Goal: Task Accomplishment & Management: Use online tool/utility

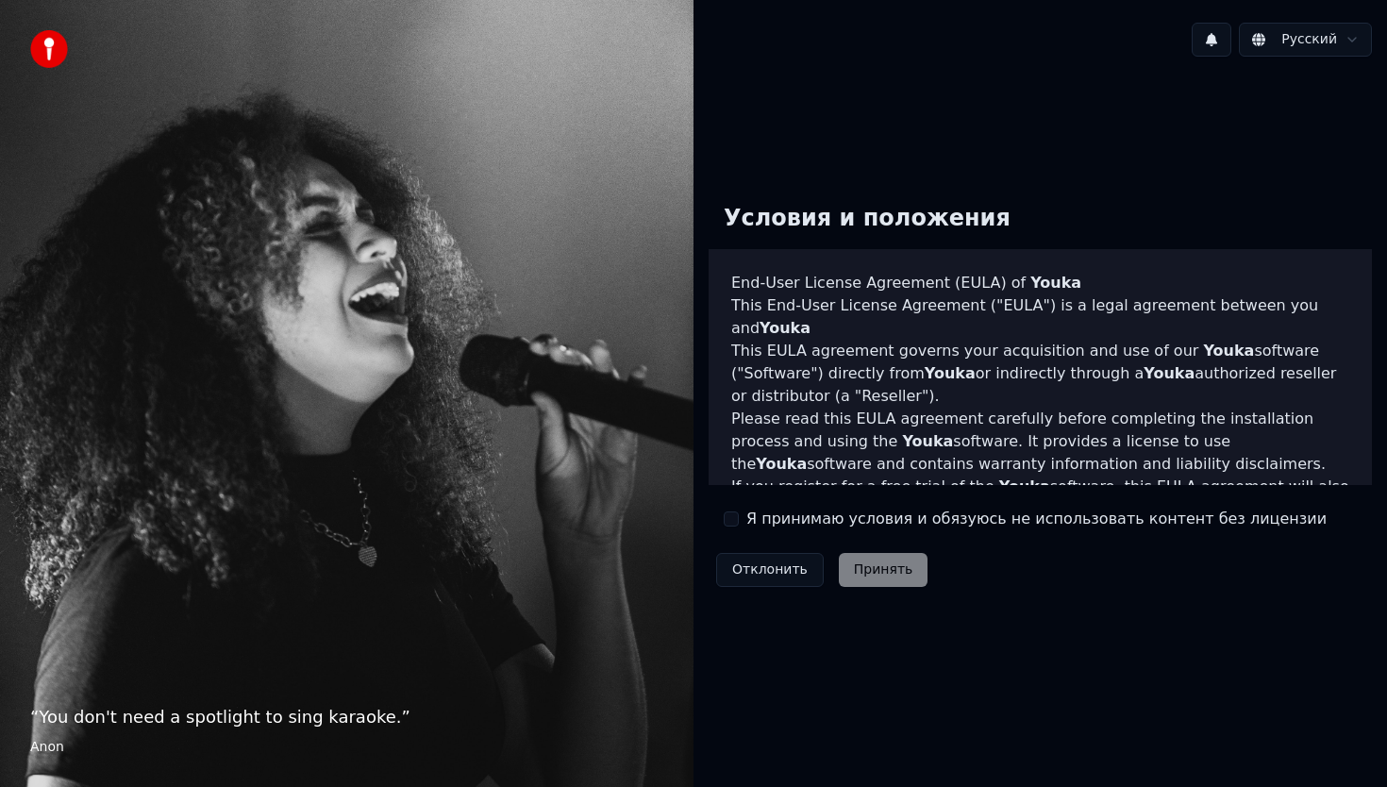
click at [765, 518] on label "Я принимаю условия и обязуюсь не использовать контент без лицензии" at bounding box center [1036, 519] width 580 height 23
click at [739, 518] on button "Я принимаю условия и обязуюсь не использовать контент без лицензии" at bounding box center [731, 518] width 15 height 15
click at [857, 577] on button "Принять" at bounding box center [884, 570] width 90 height 34
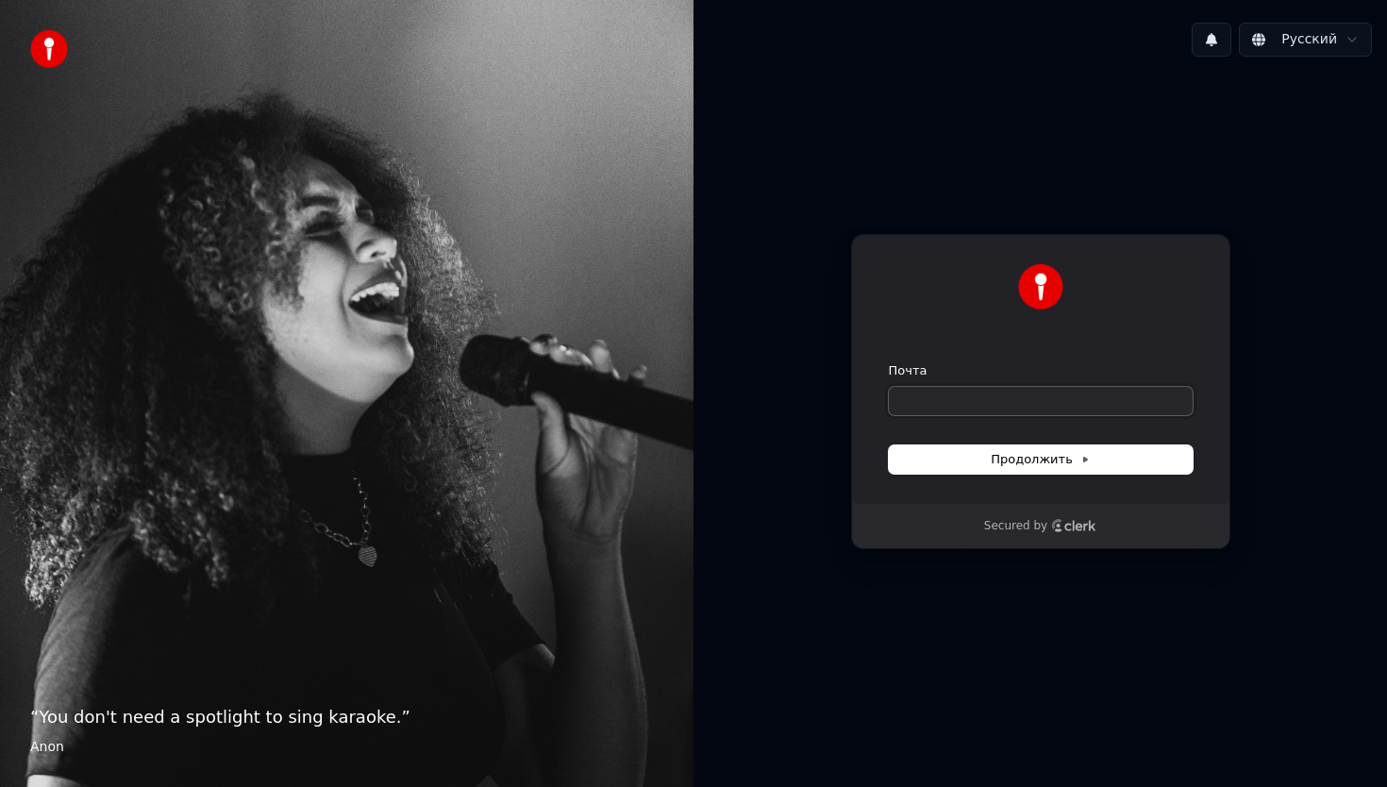
click at [970, 395] on input "Почта" at bounding box center [1041, 401] width 304 height 28
type input "*"
click at [970, 455] on button "Продолжить" at bounding box center [1041, 459] width 304 height 28
type input "**********"
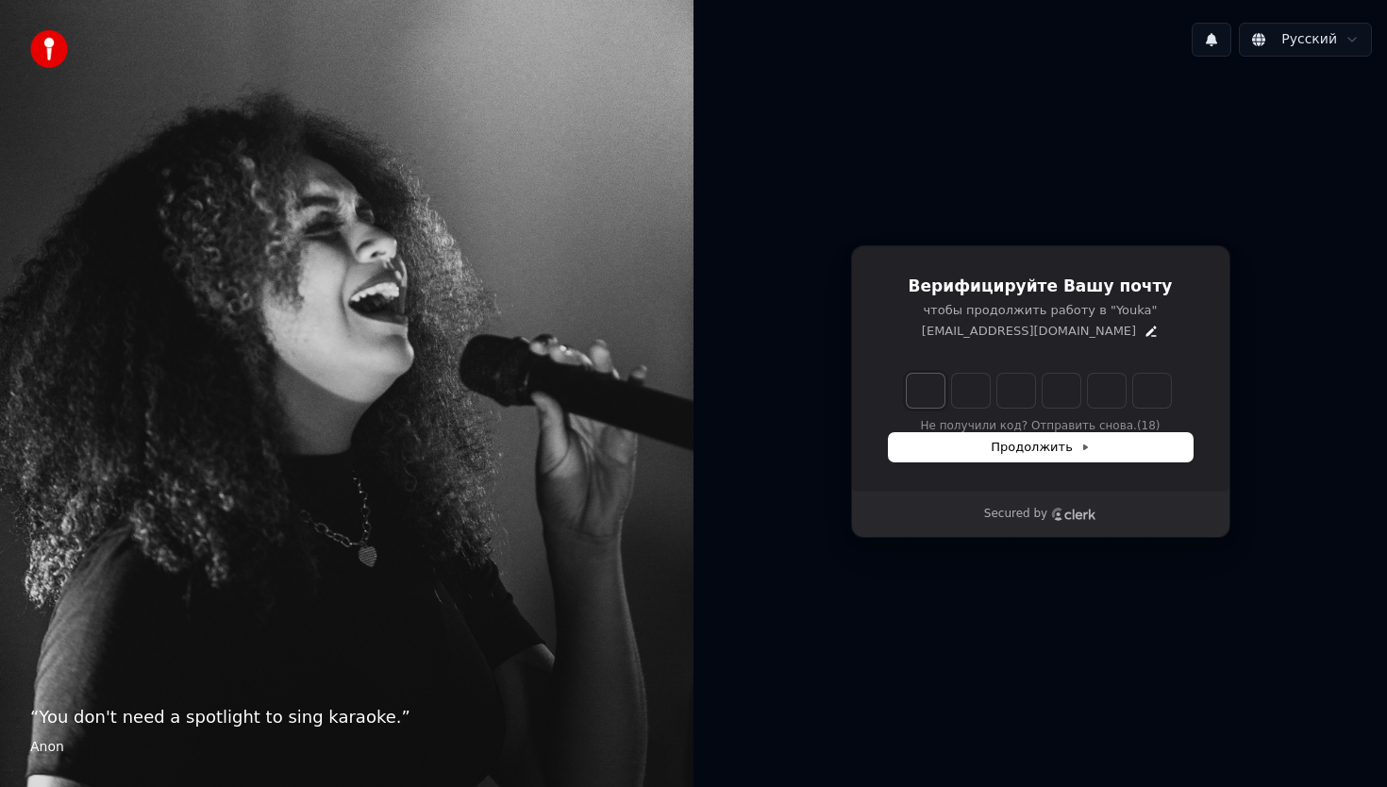
type input "*"
type input "**"
type input "*"
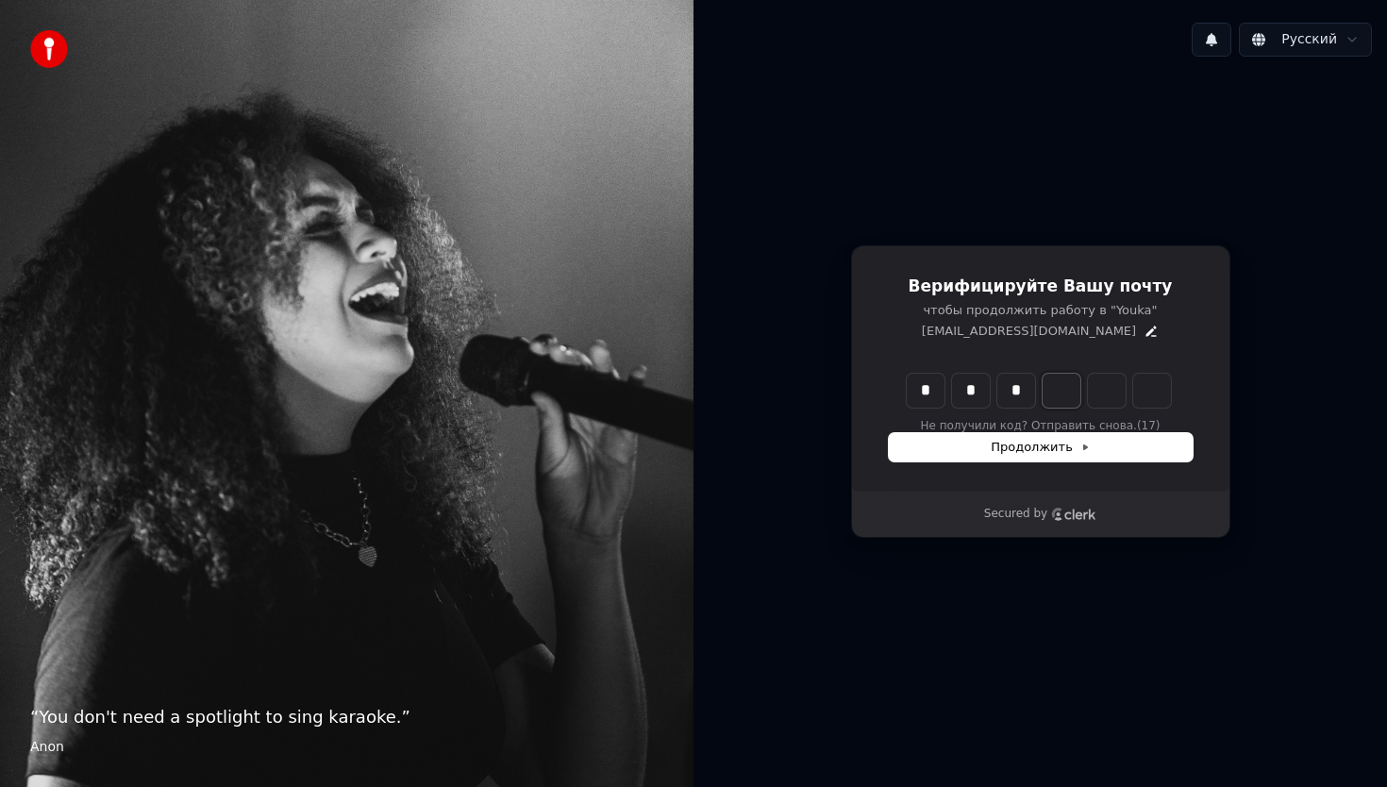
type input "***"
type input "*"
type input "****"
type input "*"
type input "*****"
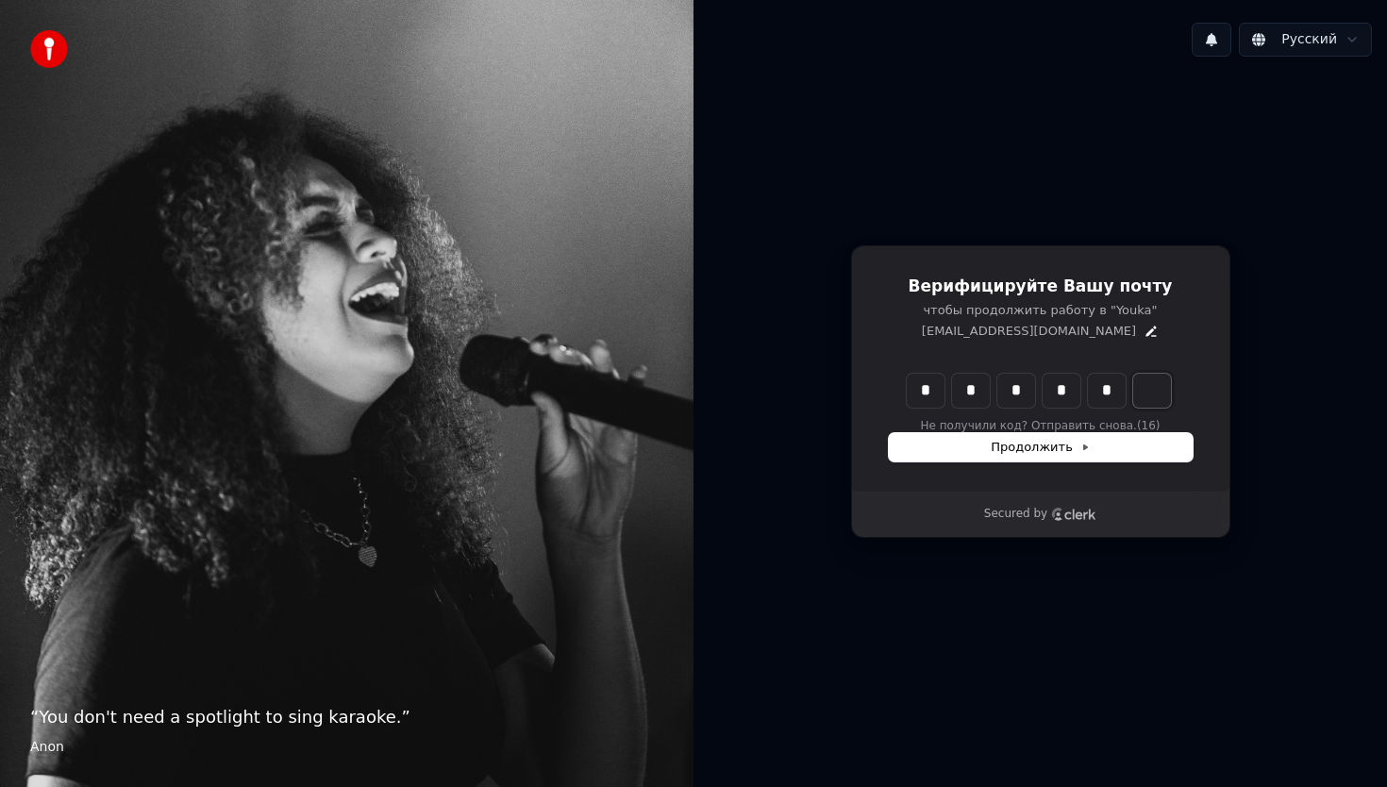
type input "*"
type input "******"
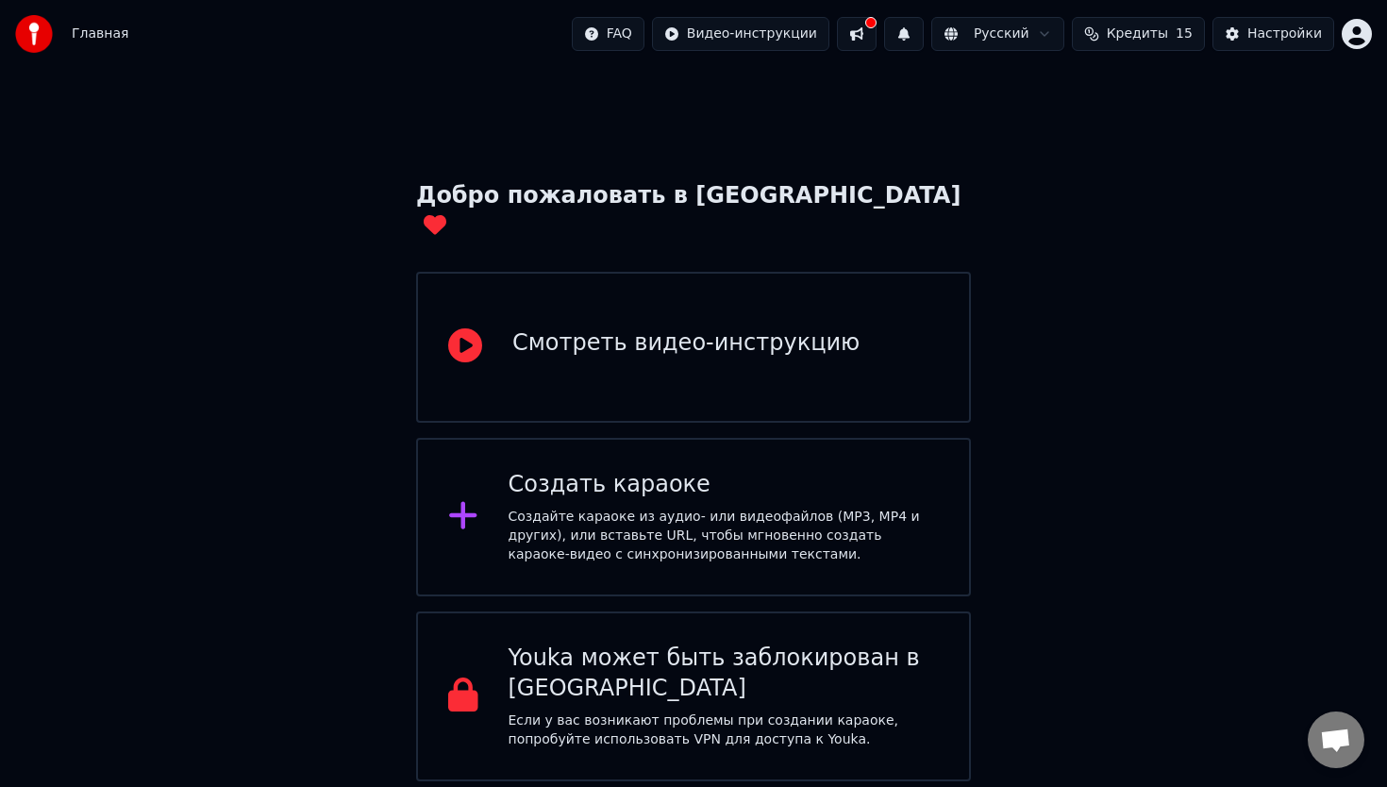
click at [609, 470] on div "Создать караоке" at bounding box center [724, 485] width 431 height 30
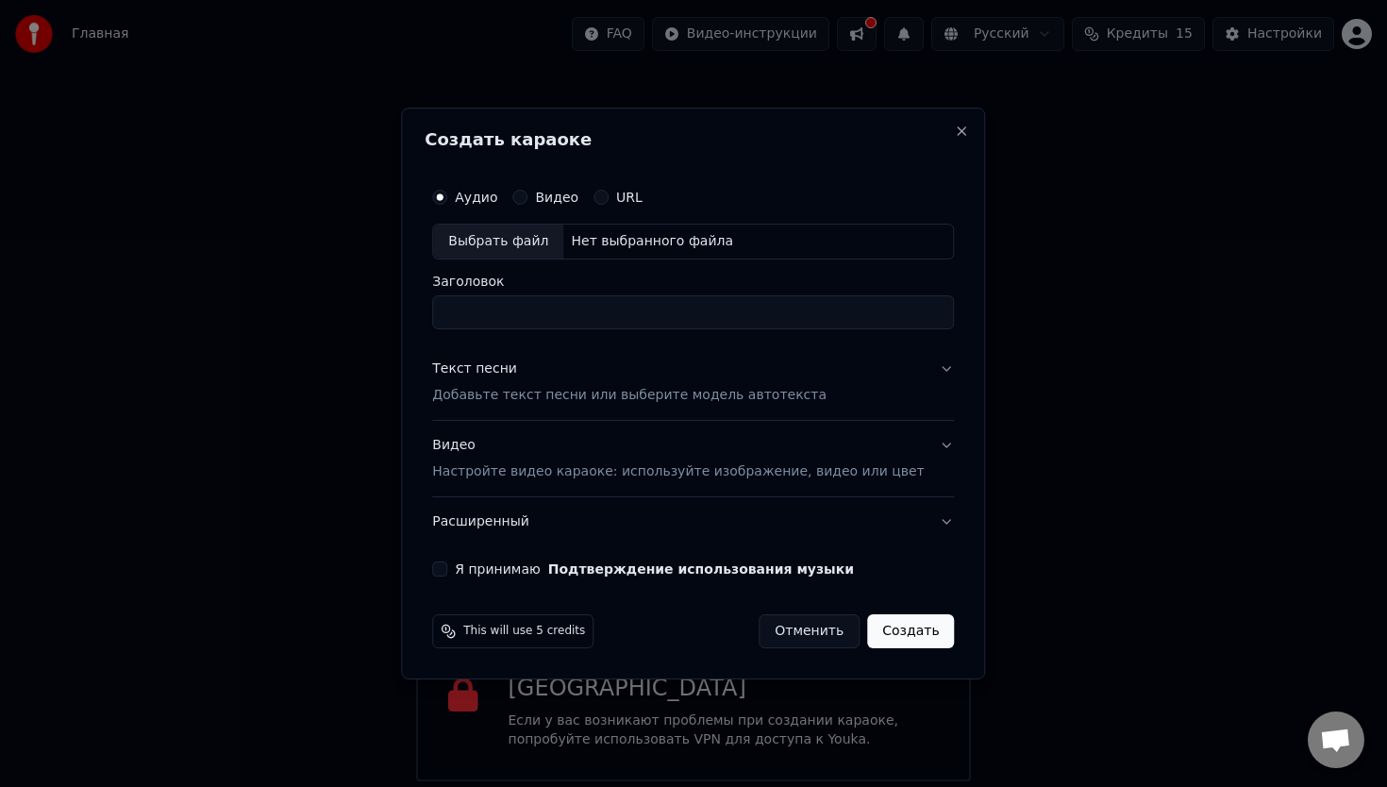
click at [506, 245] on div "Выбрать файл" at bounding box center [498, 242] width 130 height 34
click at [551, 320] on input "Заголовок" at bounding box center [693, 312] width 522 height 34
type input "**********"
click at [506, 375] on div "Текст песни" at bounding box center [474, 368] width 85 height 19
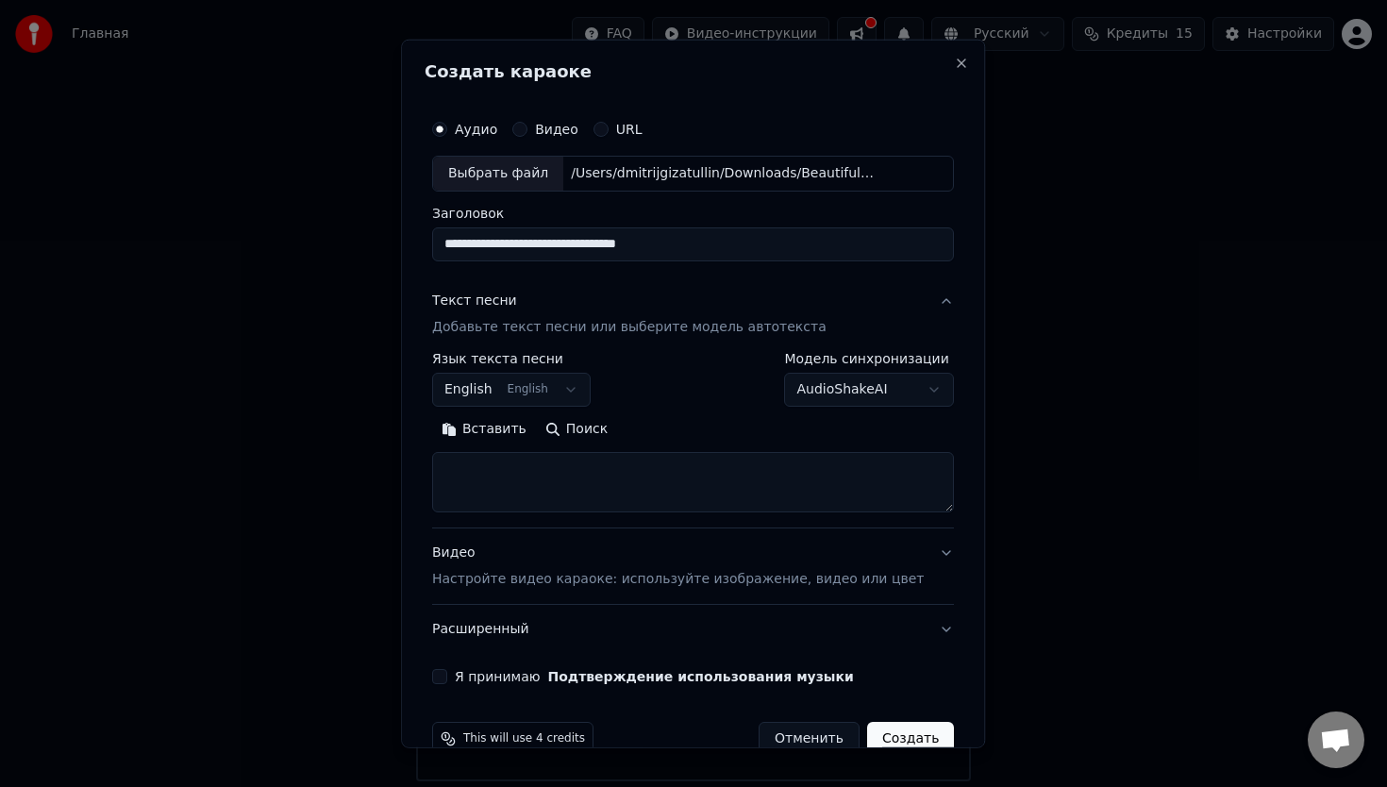
click at [536, 479] on textarea at bounding box center [693, 482] width 522 height 60
paste textarea "**********"
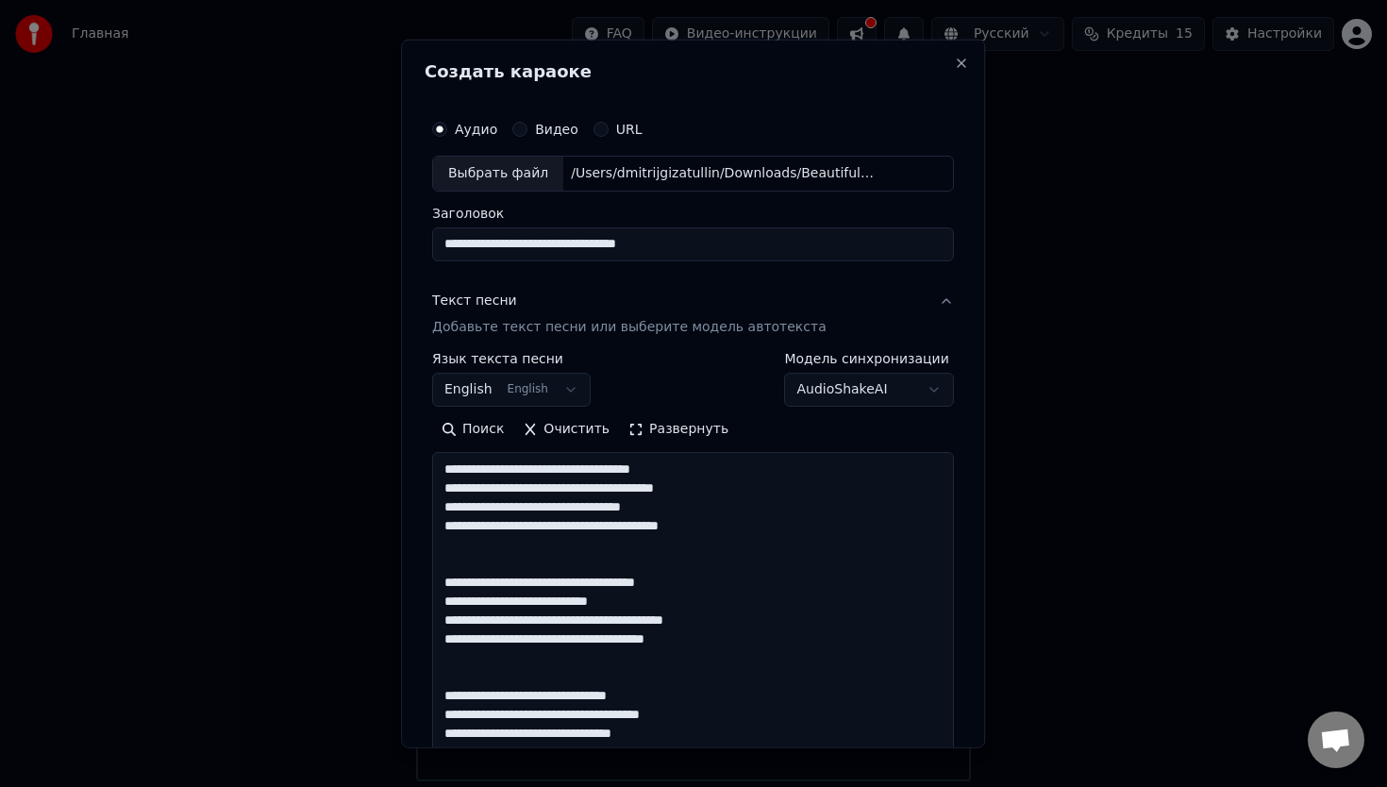
scroll to position [494, 0]
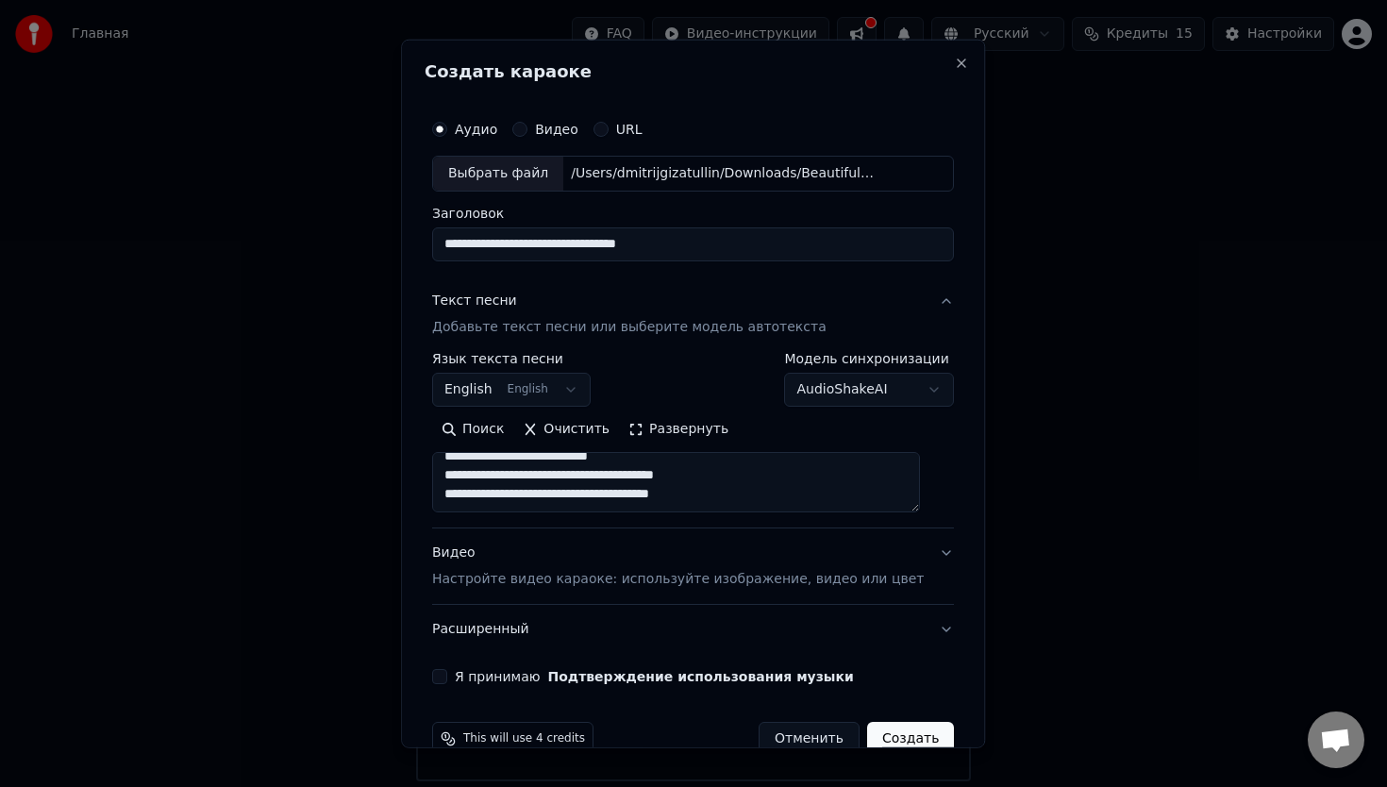
type textarea "**********"
click at [586, 388] on button "English English" at bounding box center [511, 390] width 159 height 34
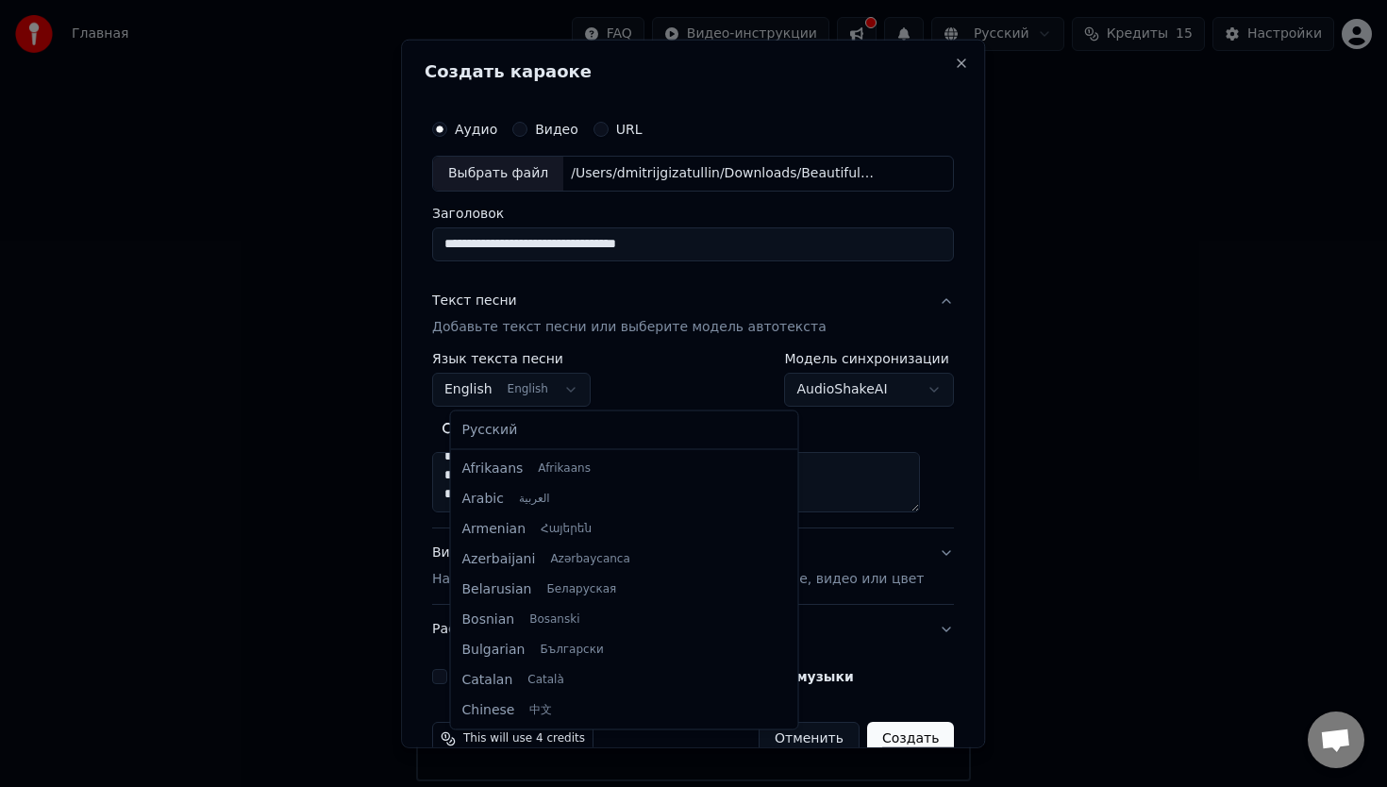
scroll to position [151, 0]
select select "**"
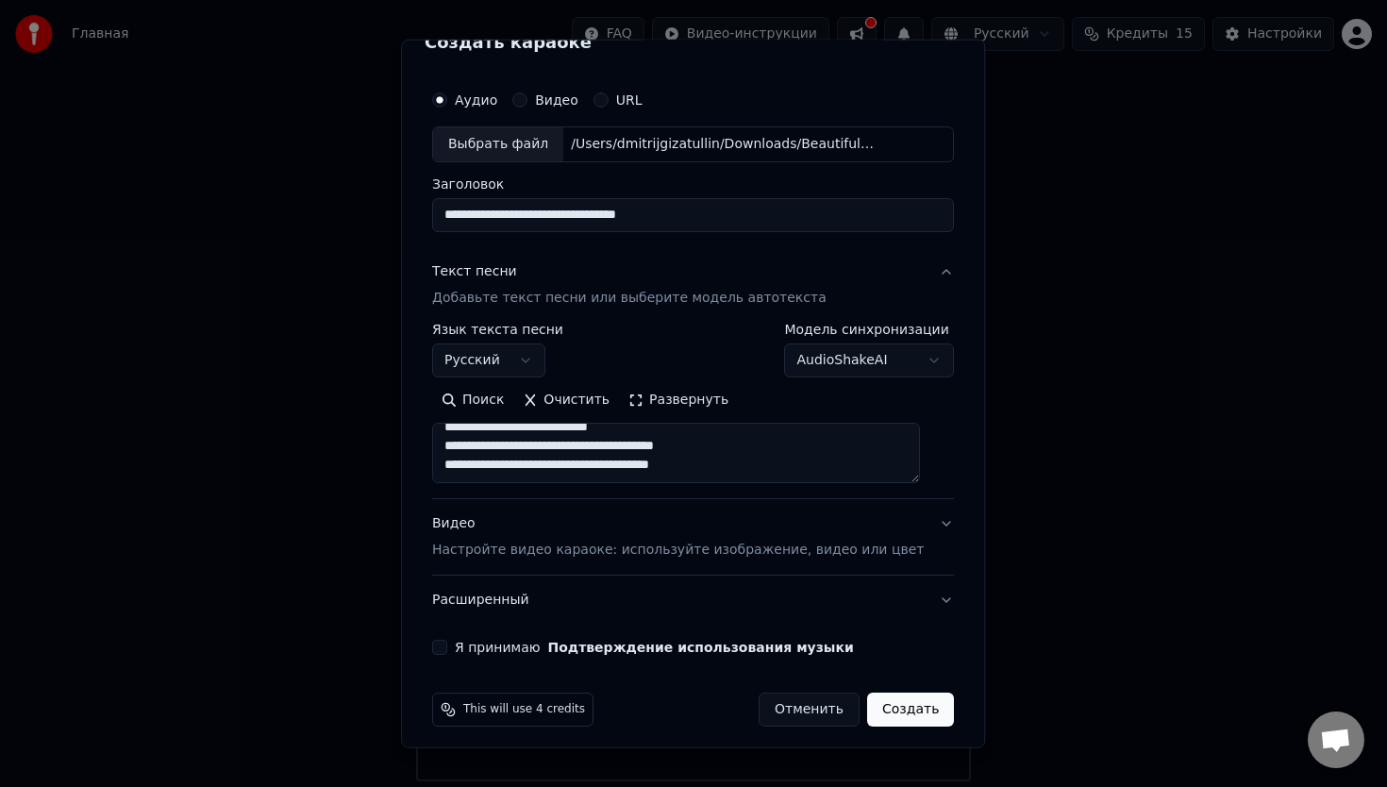
scroll to position [39, 0]
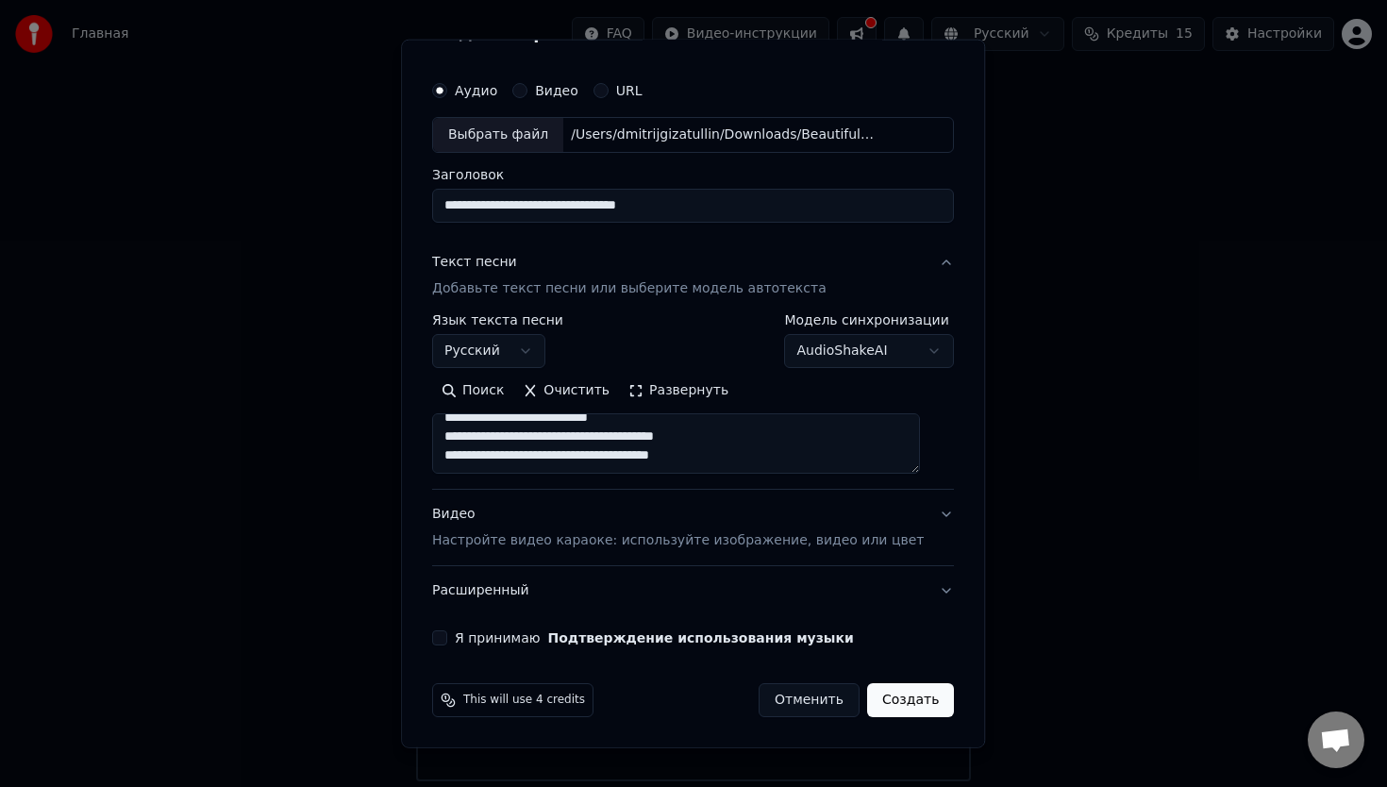
click at [447, 638] on button "Я принимаю Подтверждение использования музыки" at bounding box center [439, 637] width 15 height 15
click at [902, 699] on button "Создать" at bounding box center [910, 700] width 87 height 34
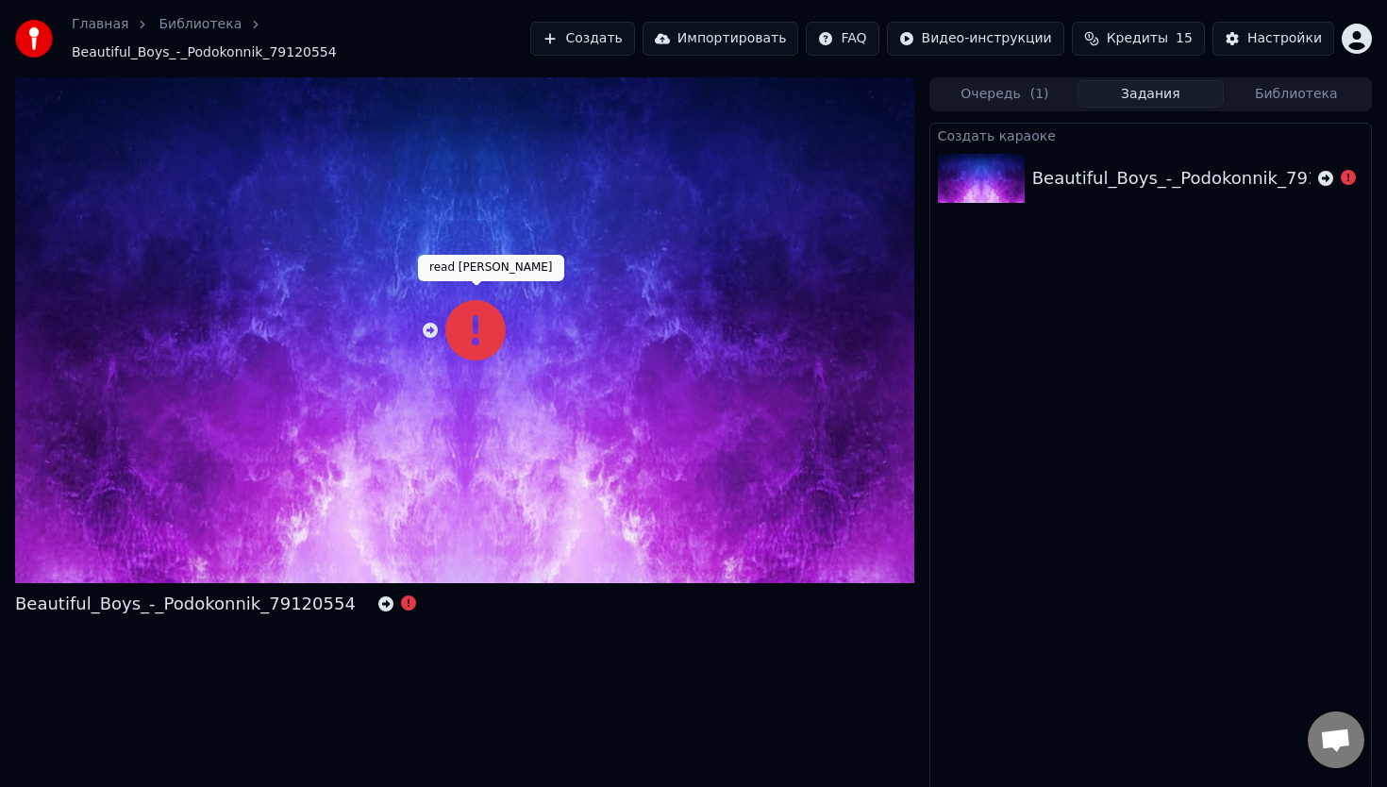
click at [487, 320] on icon at bounding box center [475, 330] width 60 height 60
click at [378, 596] on icon at bounding box center [385, 603] width 15 height 15
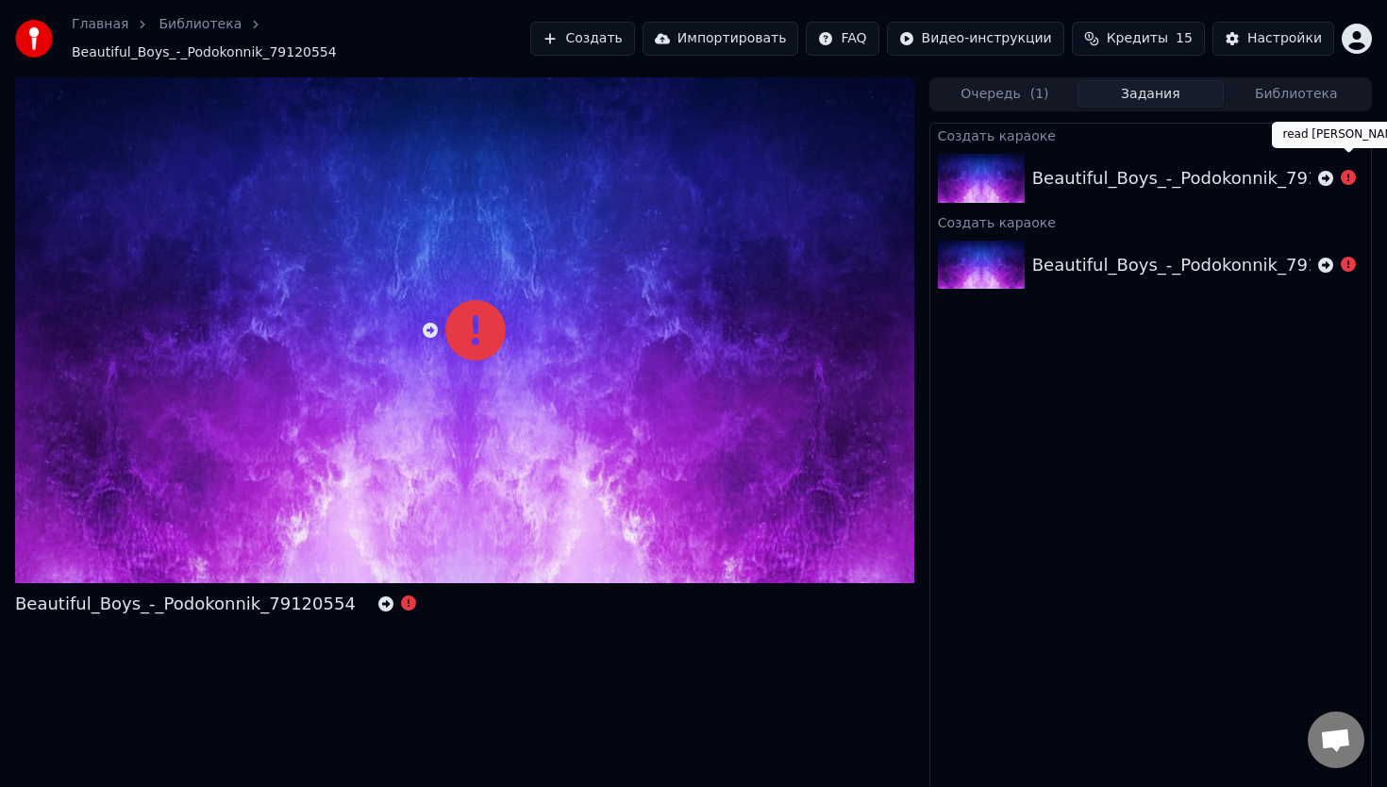
click at [1346, 170] on icon at bounding box center [1348, 177] width 15 height 15
click at [1067, 165] on div "Beautiful_Boys_-_Podokonnik_79120554" at bounding box center [1202, 178] width 341 height 26
click at [1293, 34] on div "Настройки" at bounding box center [1284, 38] width 75 height 19
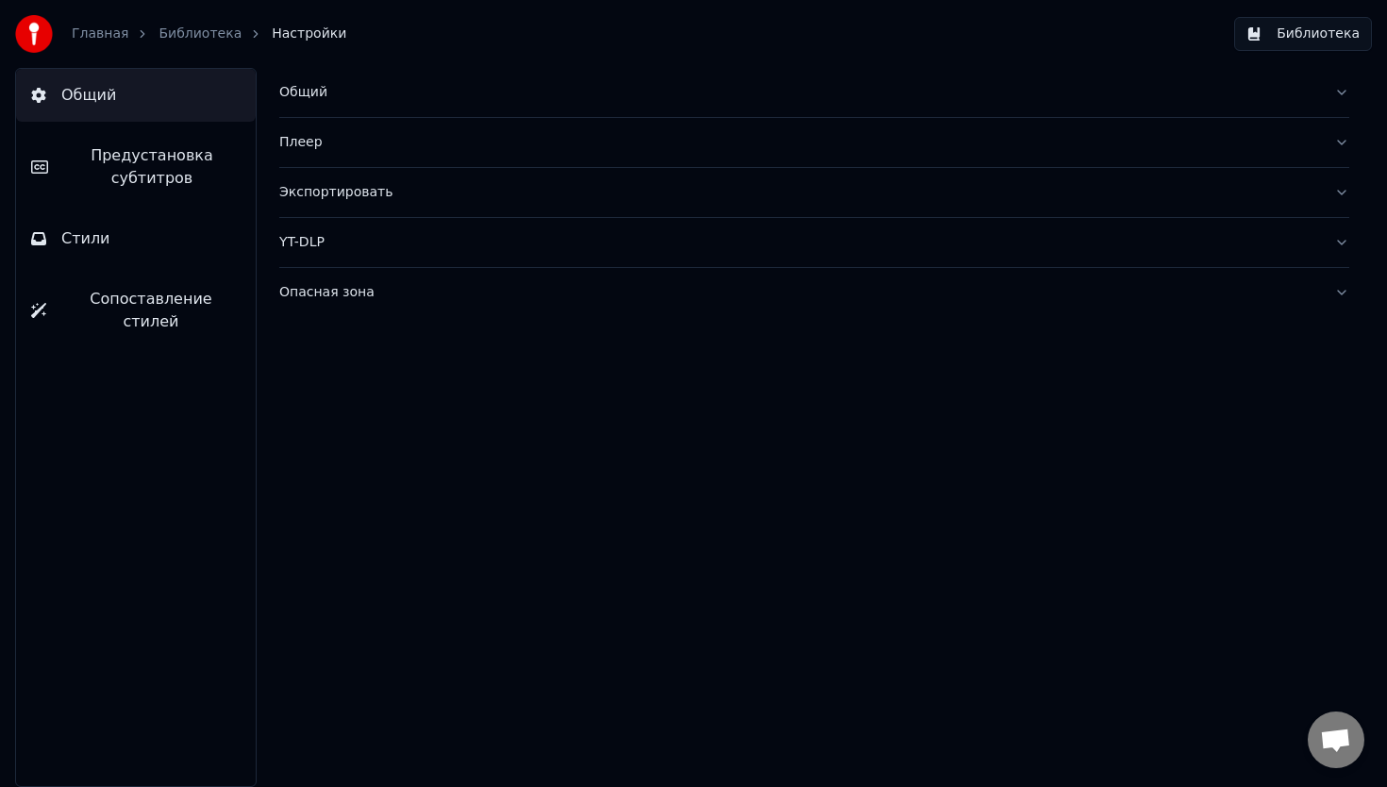
click at [305, 97] on div "Общий" at bounding box center [799, 92] width 1040 height 19
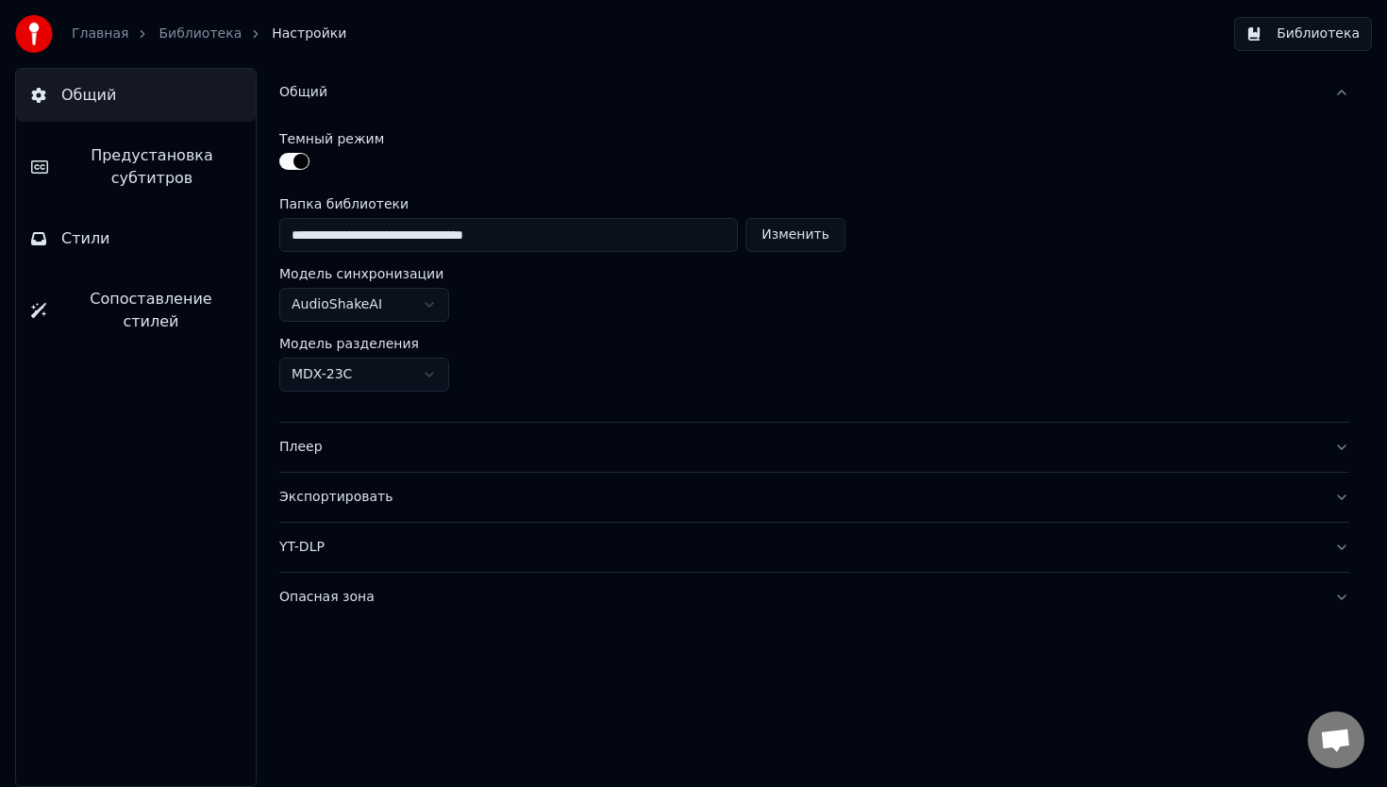
click at [205, 47] on div "Главная Библиотека Настройки" at bounding box center [180, 34] width 331 height 38
click at [204, 36] on link "Библиотека" at bounding box center [200, 34] width 83 height 19
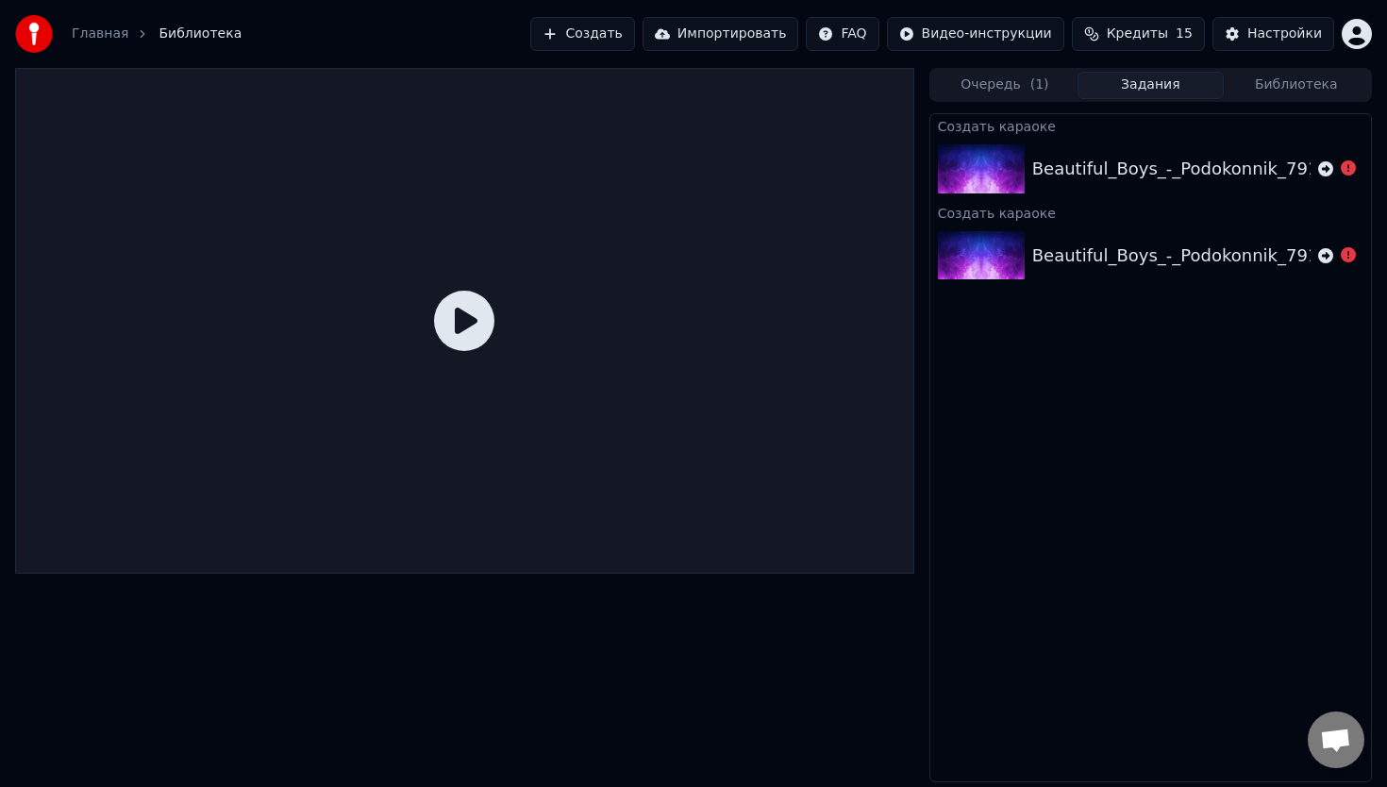
click at [1242, 177] on div "Beautiful_Boys_-_Podokonnik_79120554" at bounding box center [1202, 169] width 341 height 26
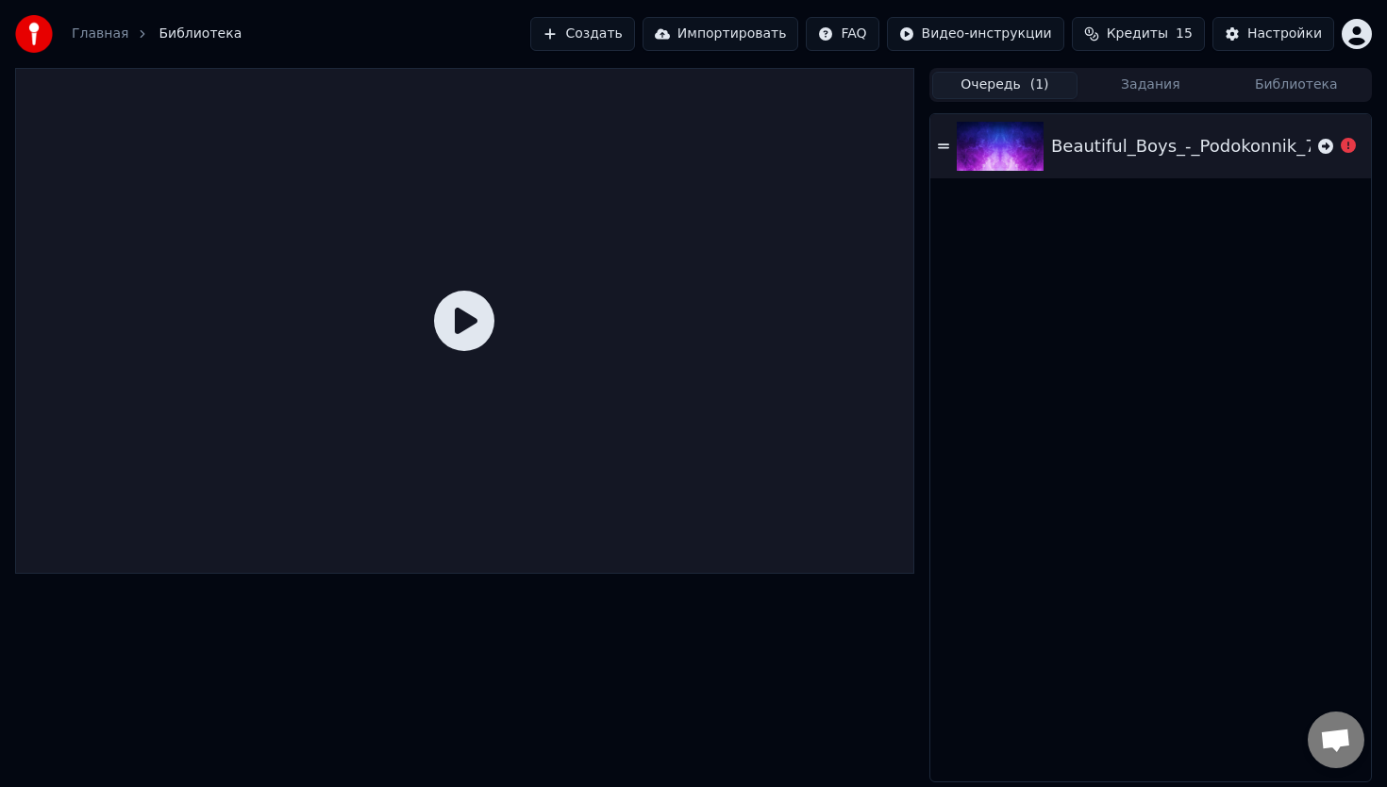
click at [993, 85] on button "Очередь ( 1 )" at bounding box center [1004, 85] width 145 height 27
click at [1323, 145] on icon at bounding box center [1325, 146] width 15 height 15
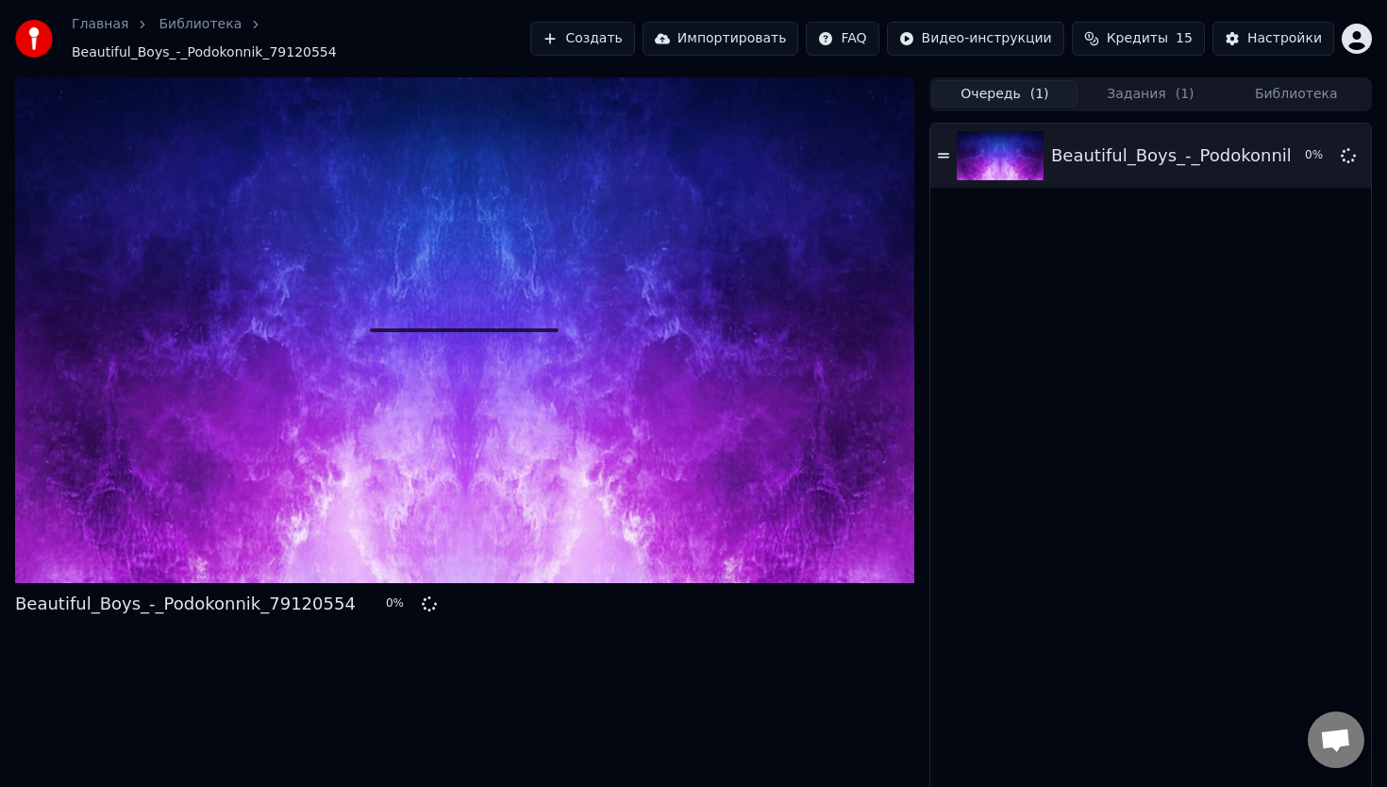
click at [1157, 84] on button "Задания ( 1 )" at bounding box center [1149, 93] width 145 height 27
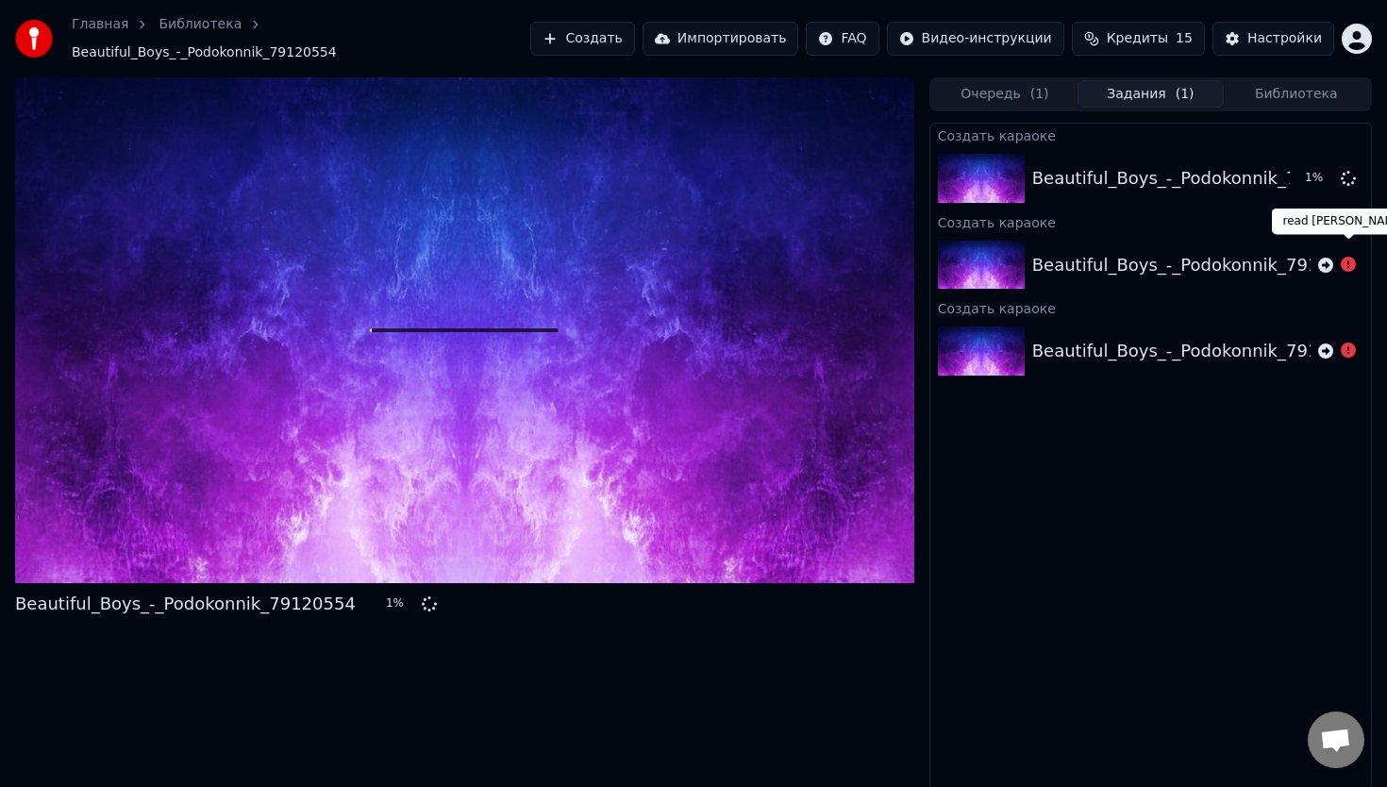
click at [1353, 257] on icon at bounding box center [1348, 264] width 15 height 15
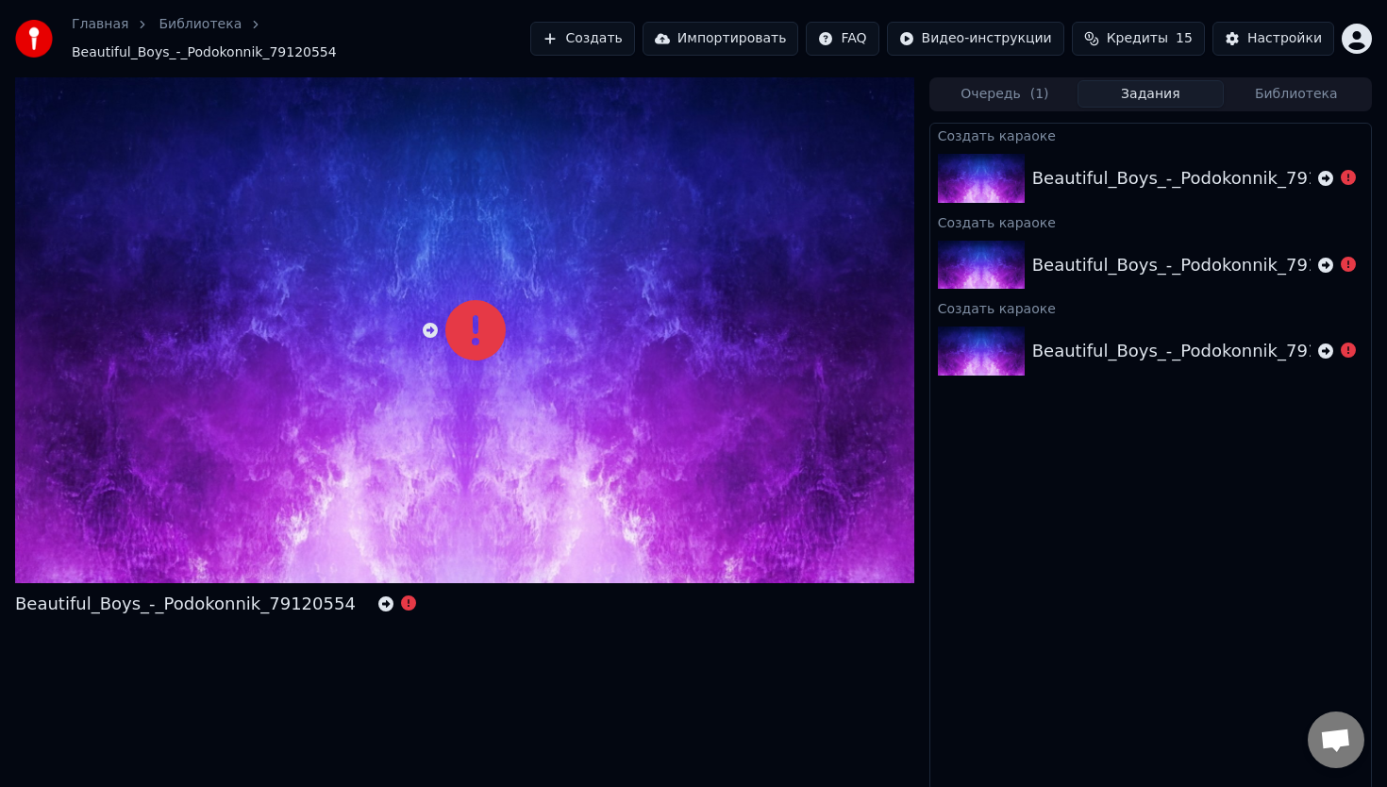
click at [1345, 172] on icon at bounding box center [1348, 177] width 15 height 15
click at [1168, 165] on div "Beautiful_Boys_-_Podokonnik_79120554" at bounding box center [1202, 178] width 341 height 26
click at [1324, 171] on icon at bounding box center [1325, 178] width 15 height 15
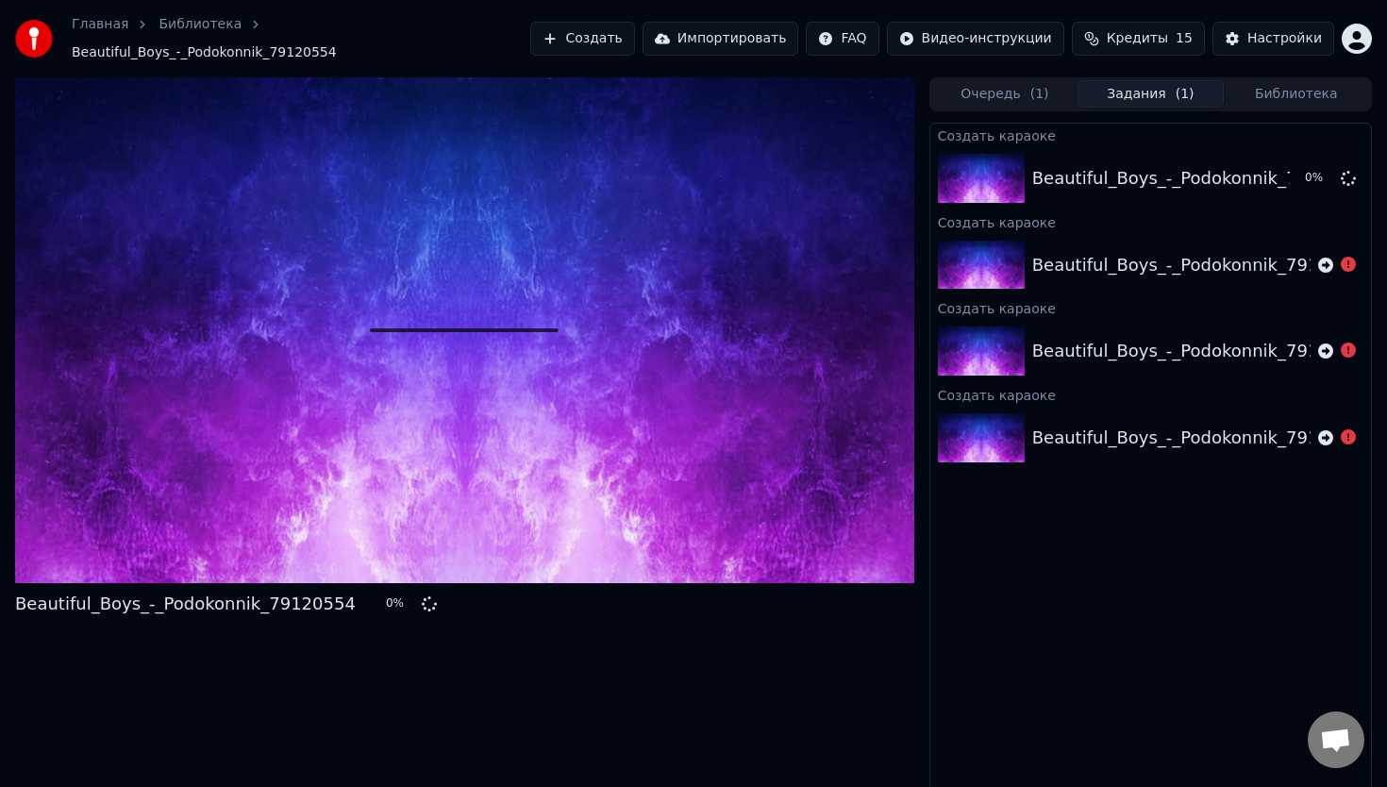
click at [1013, 87] on button "Очередь ( 1 )" at bounding box center [1004, 93] width 145 height 27
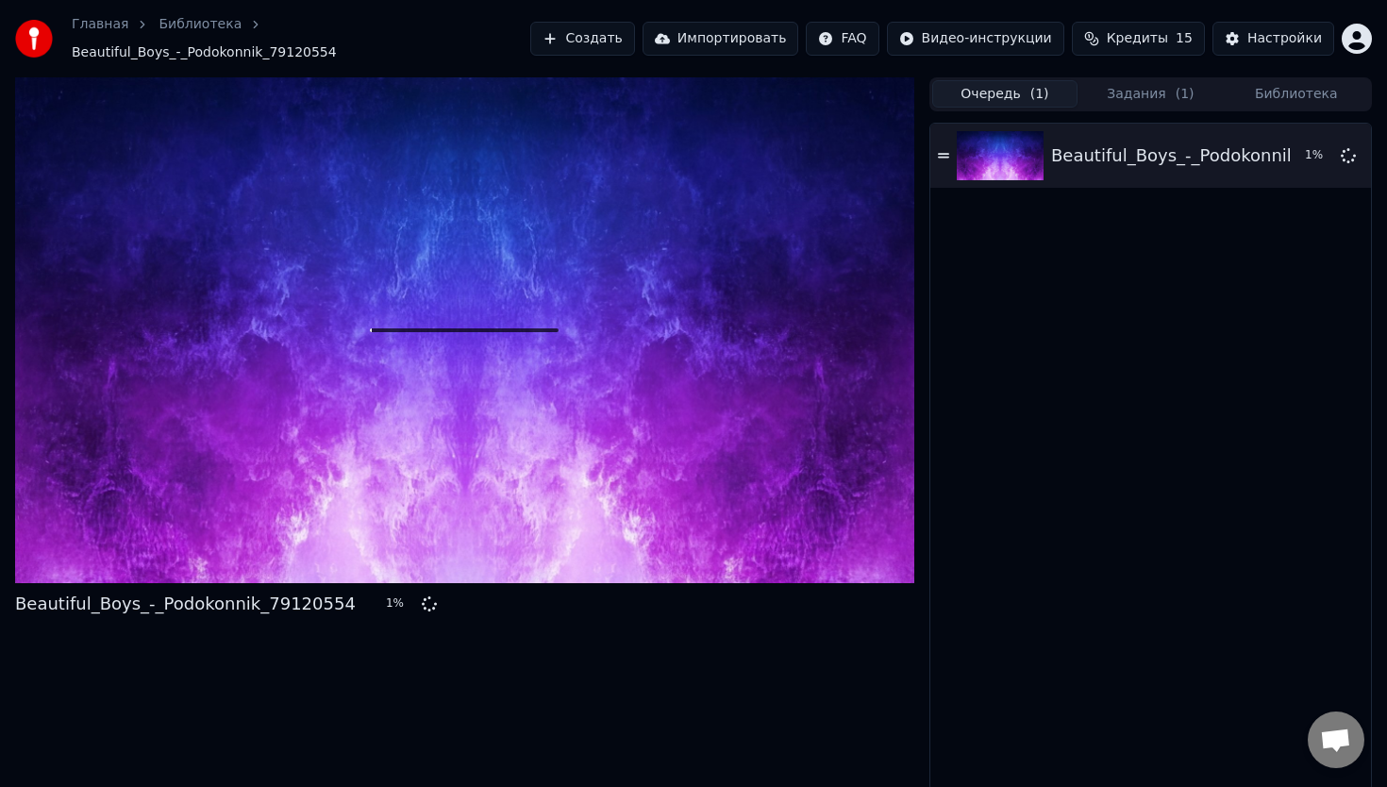
click at [1291, 91] on button "Библиотека" at bounding box center [1296, 93] width 145 height 27
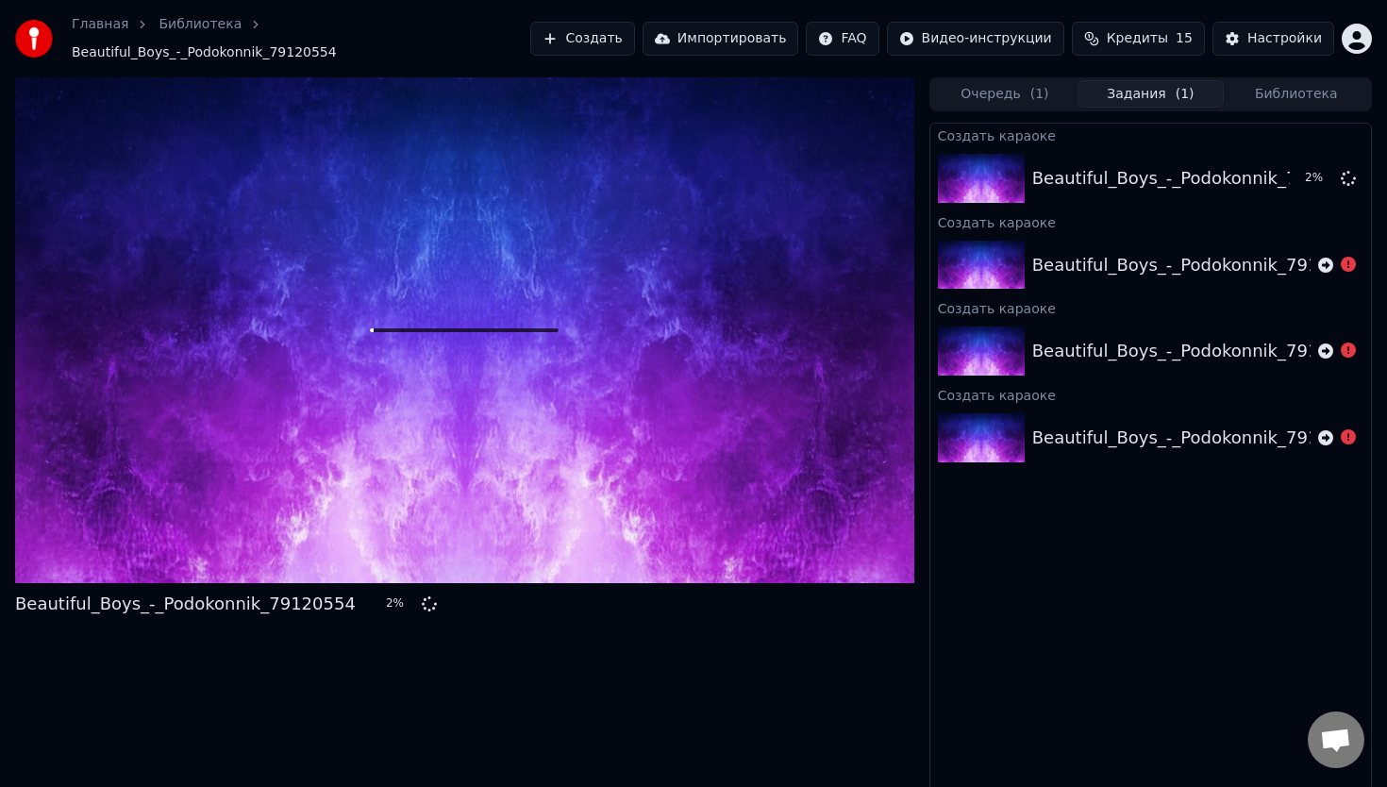
click at [1127, 80] on button "Задания ( 1 )" at bounding box center [1149, 93] width 145 height 27
click at [1141, 33] on span "Кредиты" at bounding box center [1137, 38] width 61 height 19
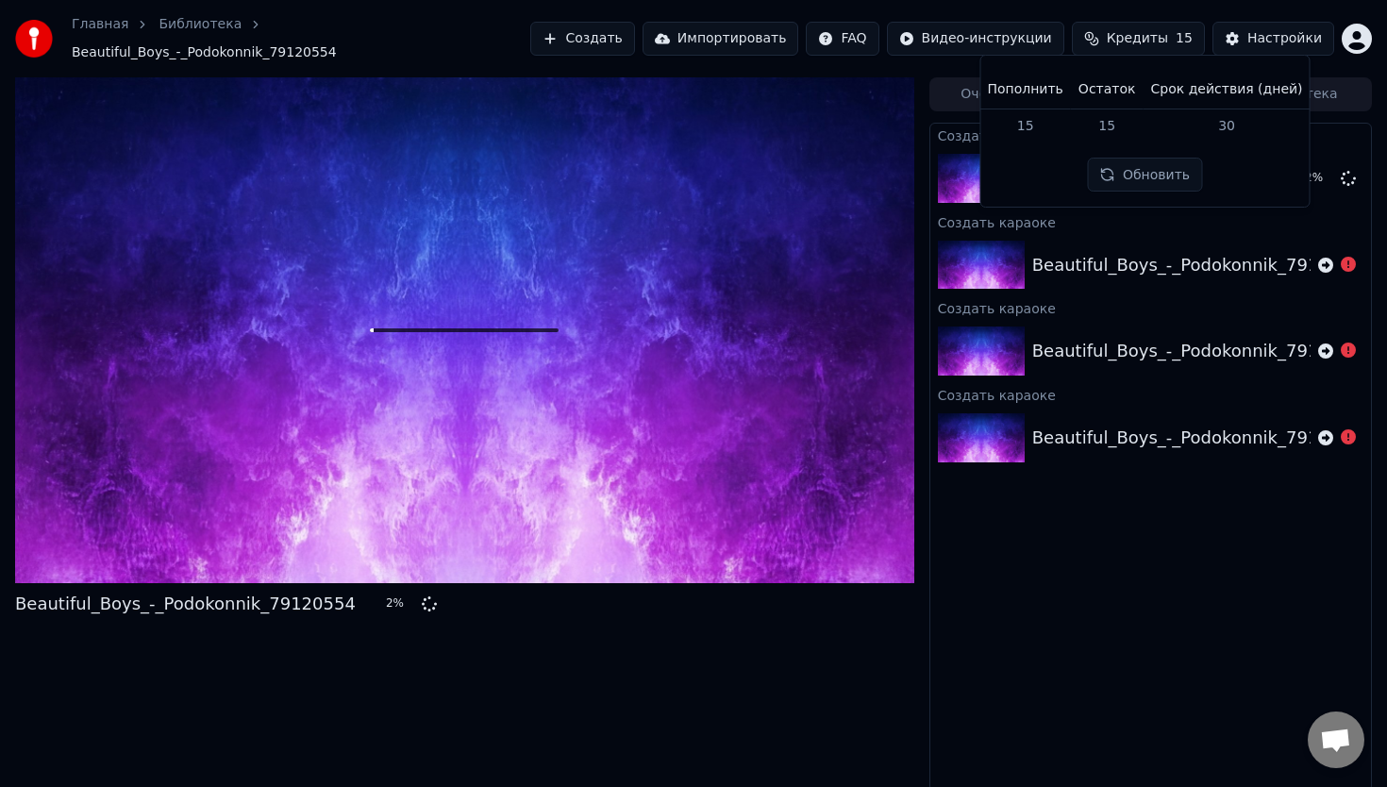
click at [1002, 38] on html "Главная Библиотека Beautiful_Boys_-_Podokonnik_79120554 Создать Импортировать F…" at bounding box center [693, 393] width 1387 height 787
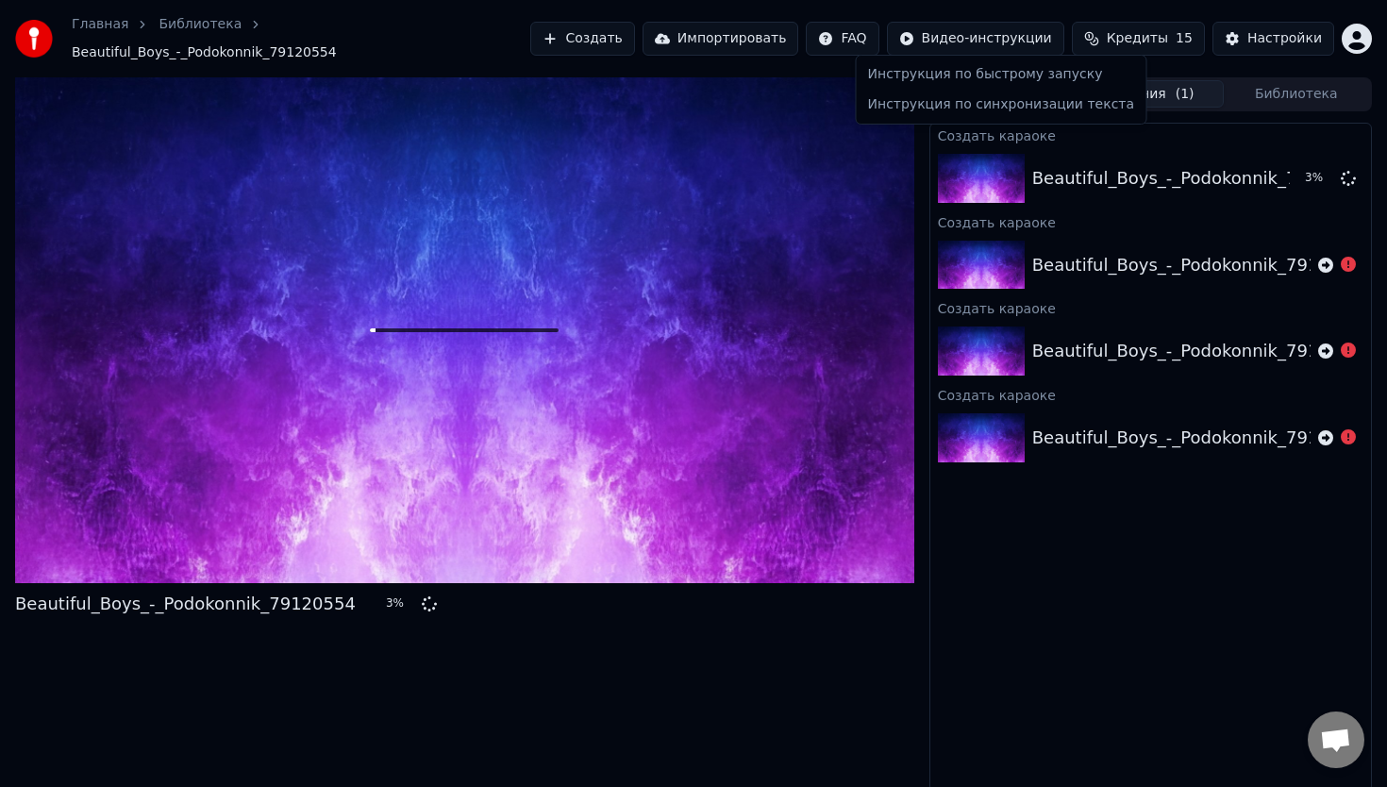
click at [767, 29] on html "Главная Библиотека Beautiful_Boys_-_Podokonnik_79120554 Создать Импортировать F…" at bounding box center [693, 393] width 1387 height 787
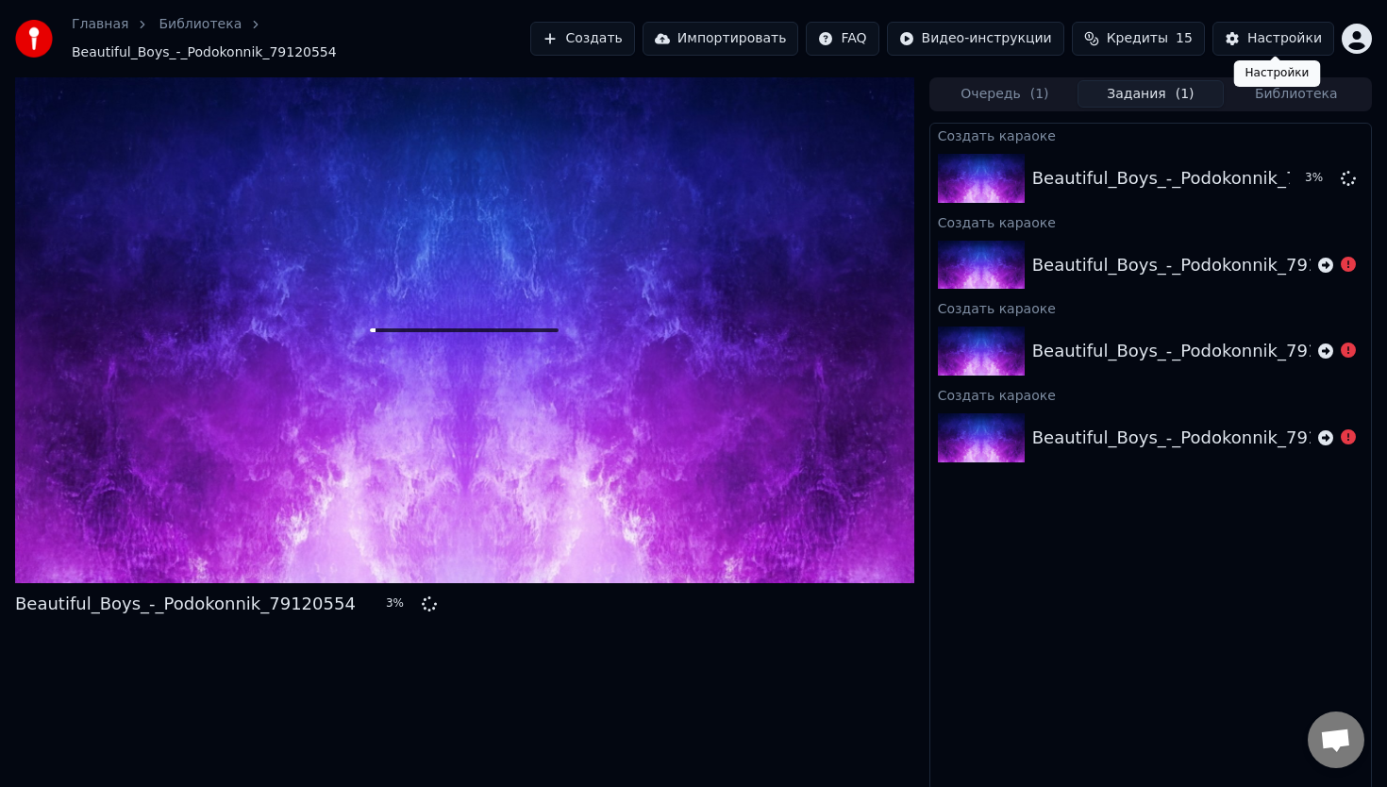
click at [1285, 36] on div "Настройки" at bounding box center [1284, 38] width 75 height 19
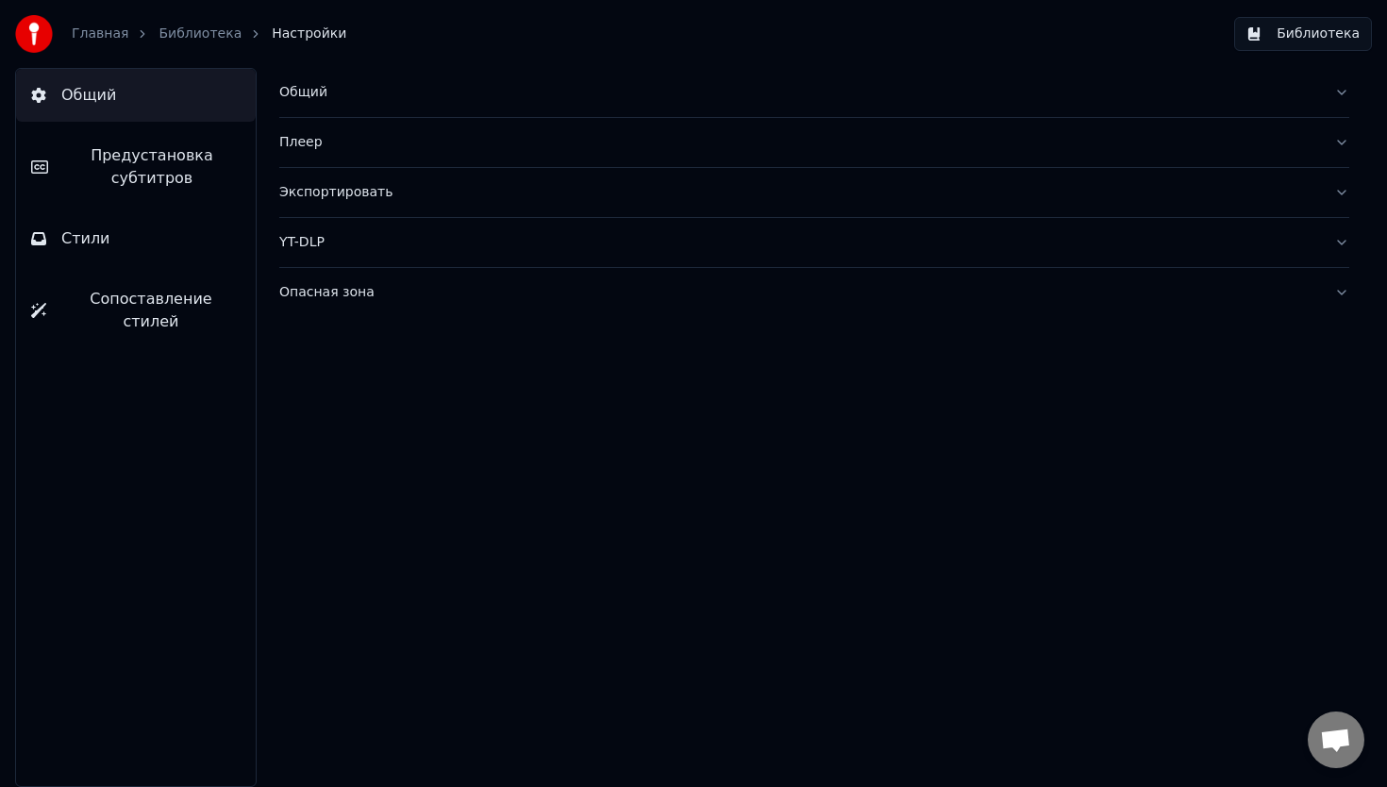
click at [1336, 95] on button "Общий" at bounding box center [814, 92] width 1070 height 49
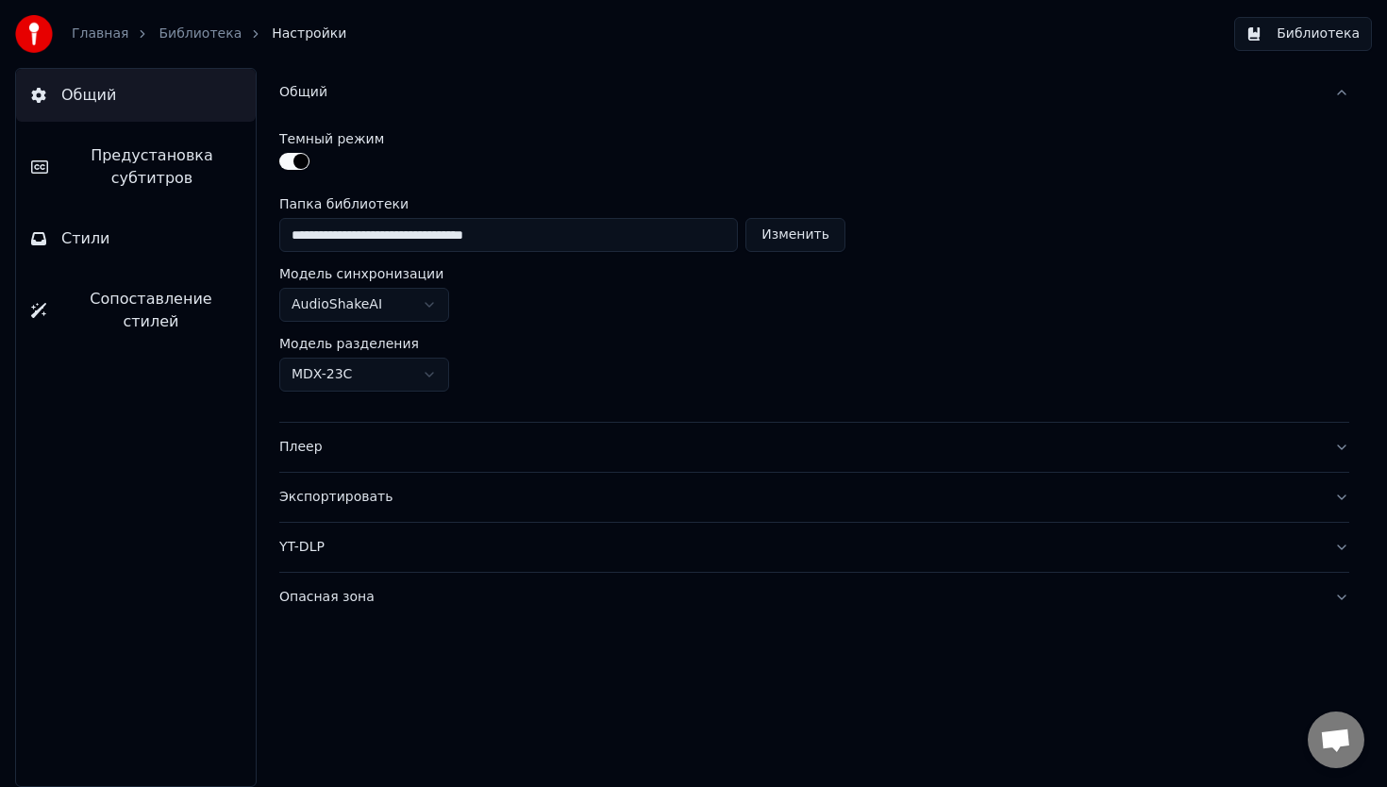
click at [1336, 95] on button "Общий" at bounding box center [814, 92] width 1070 height 49
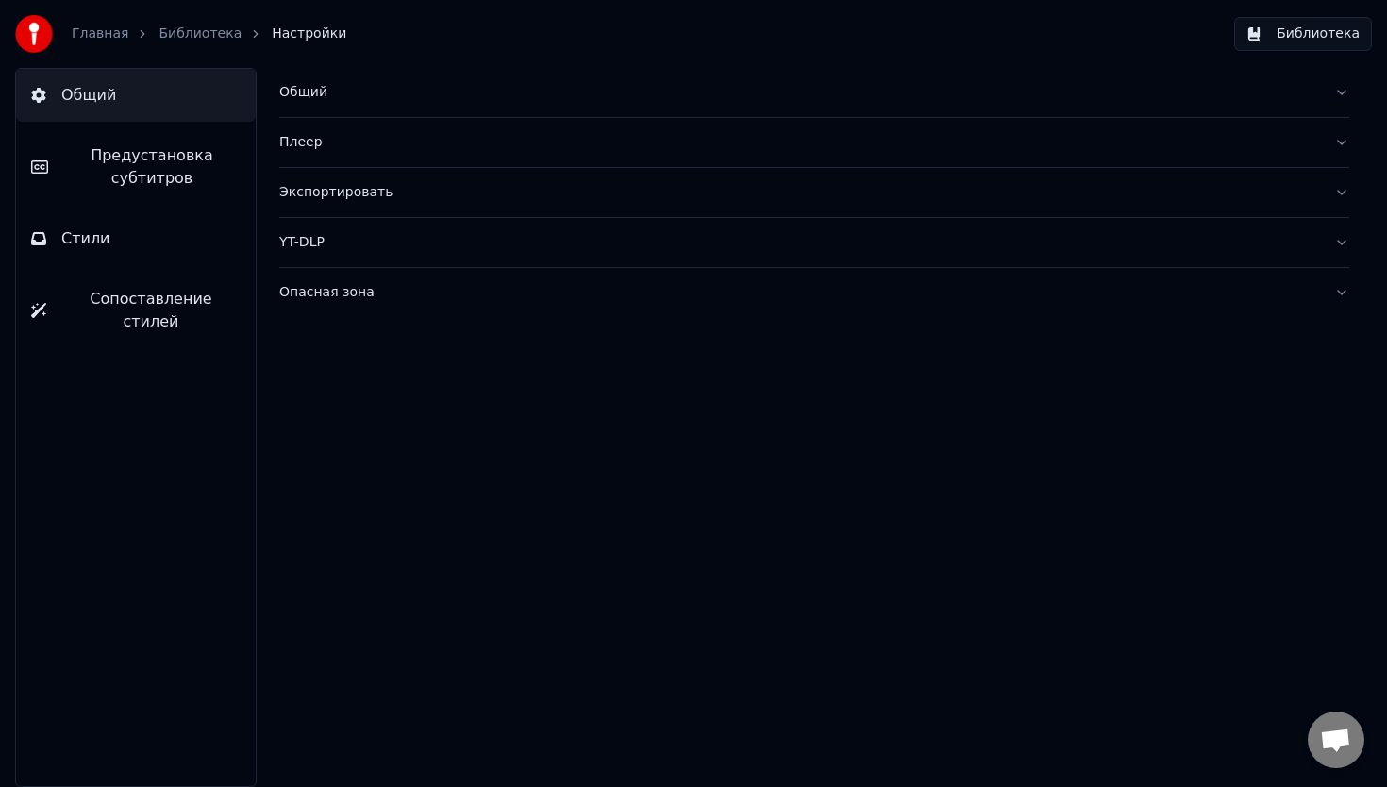
click at [98, 33] on link "Главная" at bounding box center [100, 34] width 57 height 19
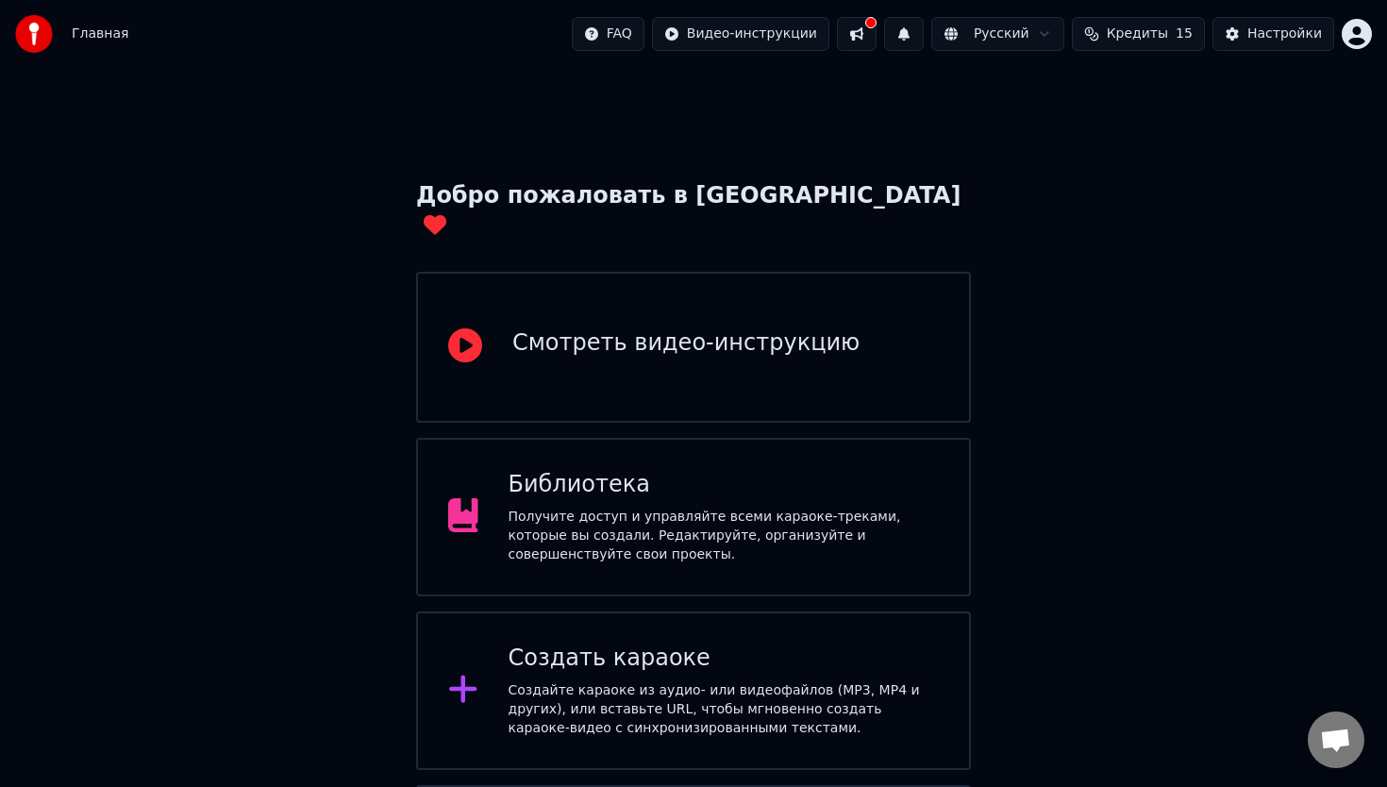
click at [876, 31] on button at bounding box center [857, 34] width 40 height 34
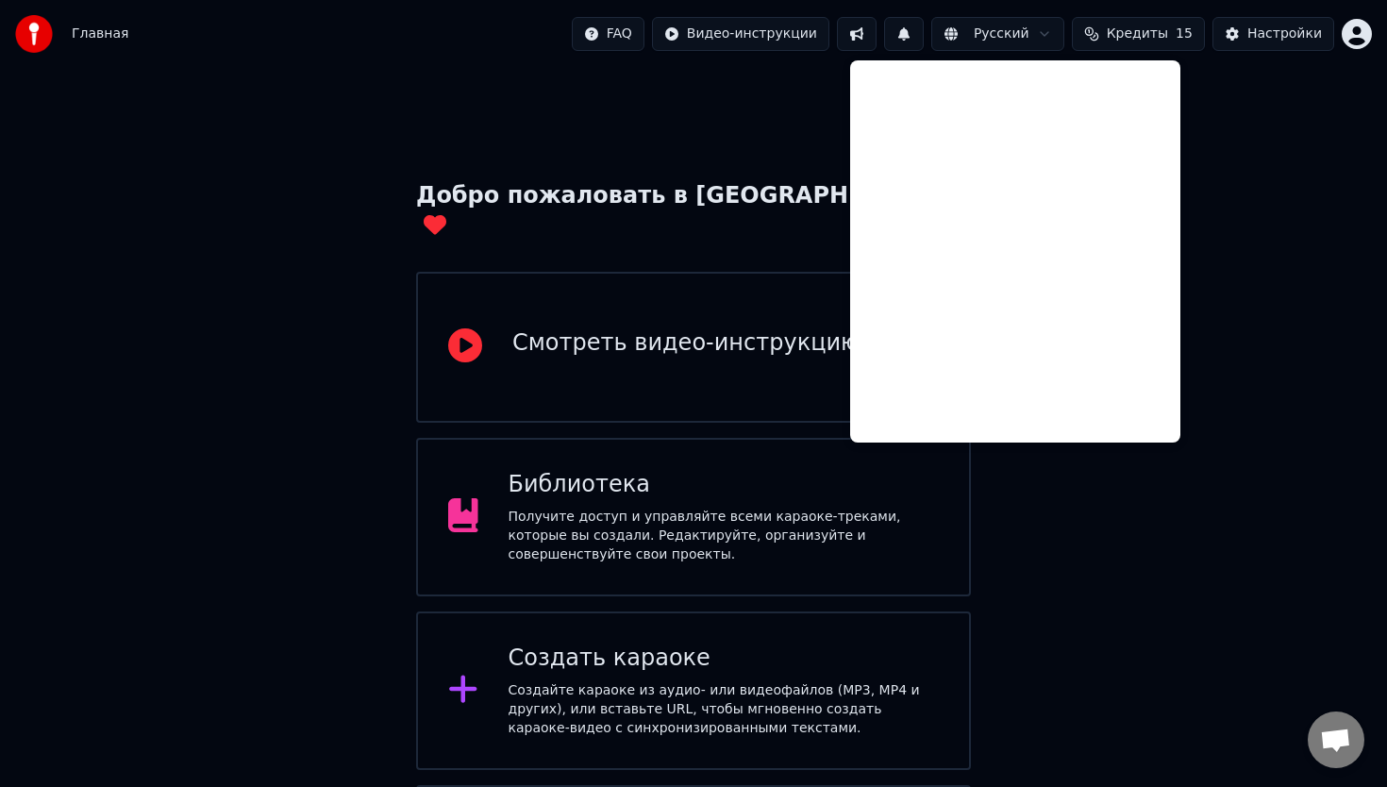
click at [632, 129] on div "Добро пожаловать в Youka Смотреть видео-инструкцию Библиотека Получите доступ и…" at bounding box center [693, 511] width 1387 height 887
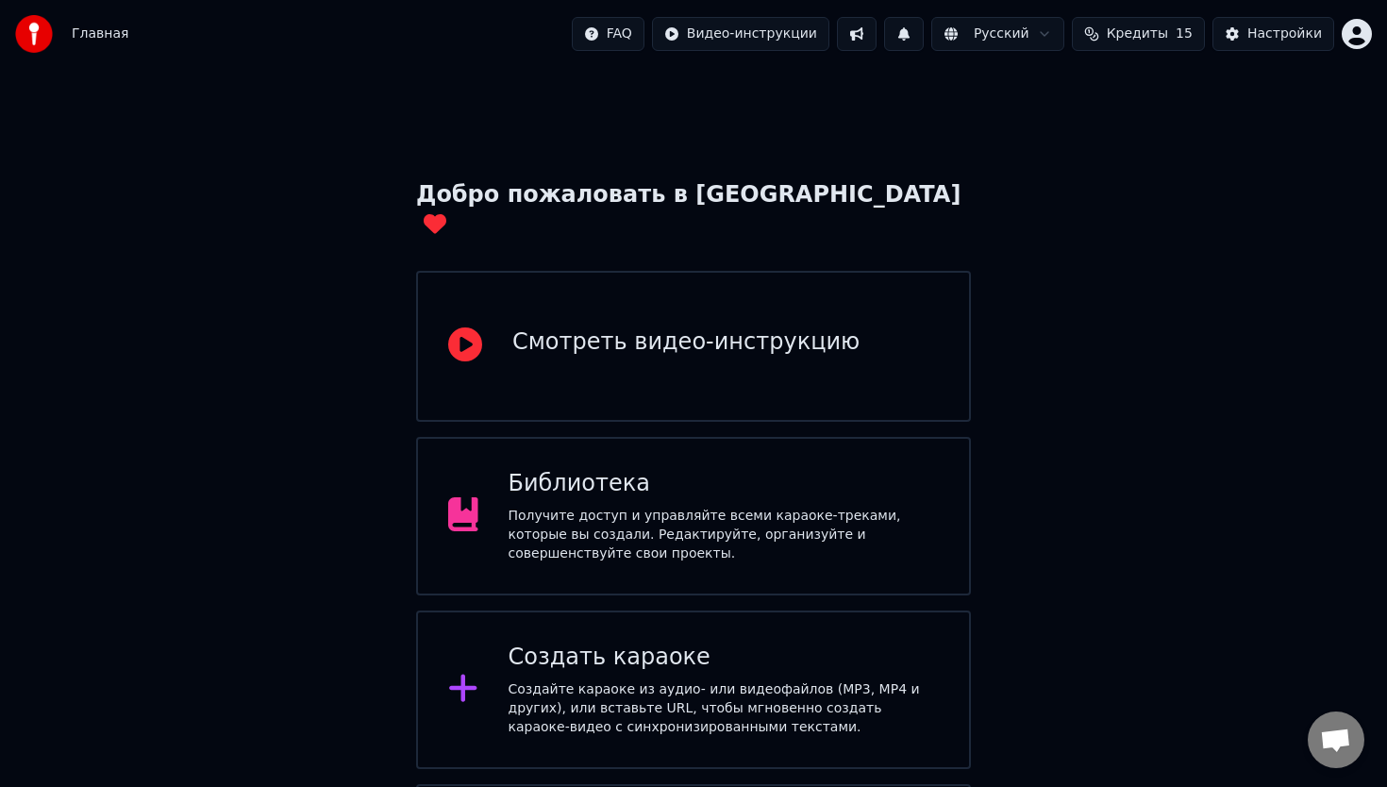
scroll to position [138, 0]
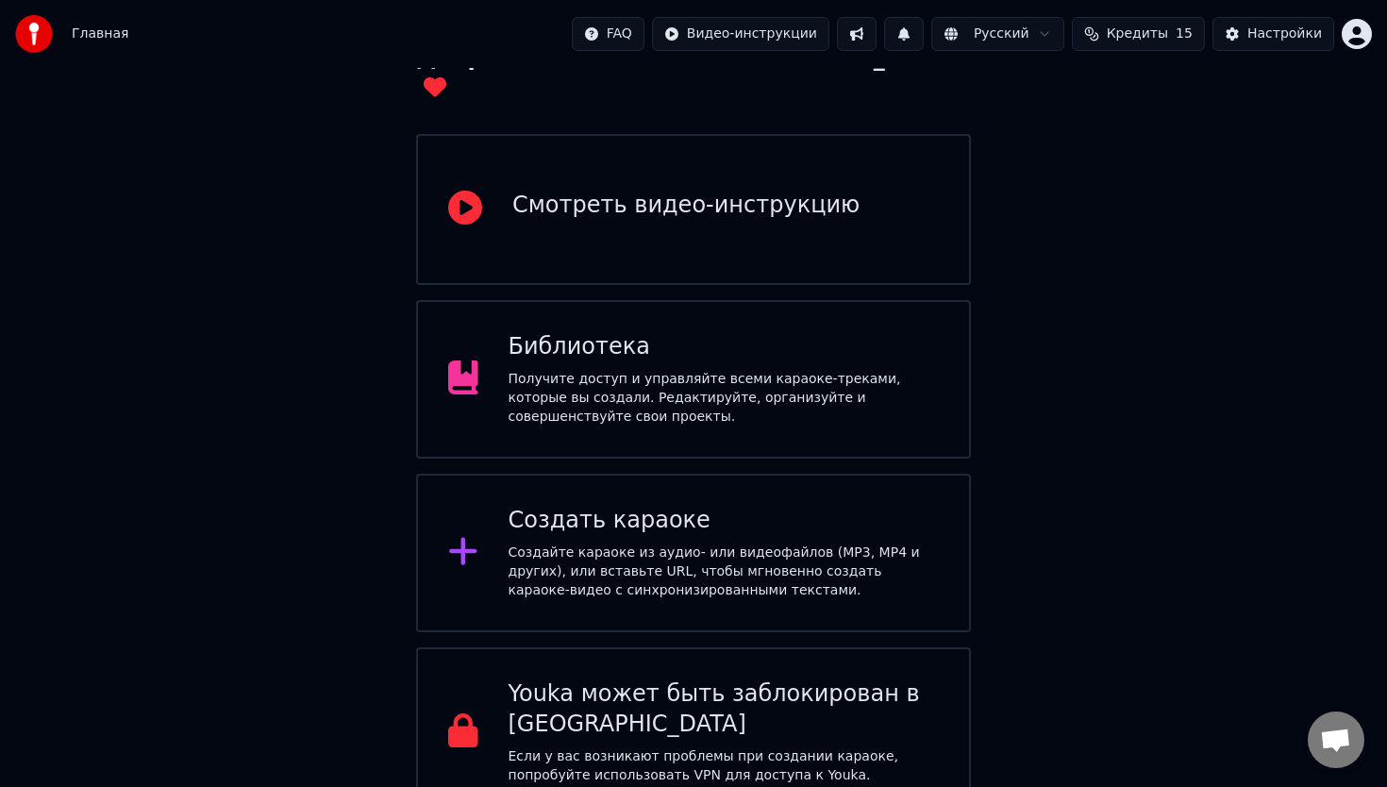
click at [800, 370] on div "Получите доступ и управляйте всеми караоке-треками, которые вы создали. Редакти…" at bounding box center [724, 398] width 431 height 57
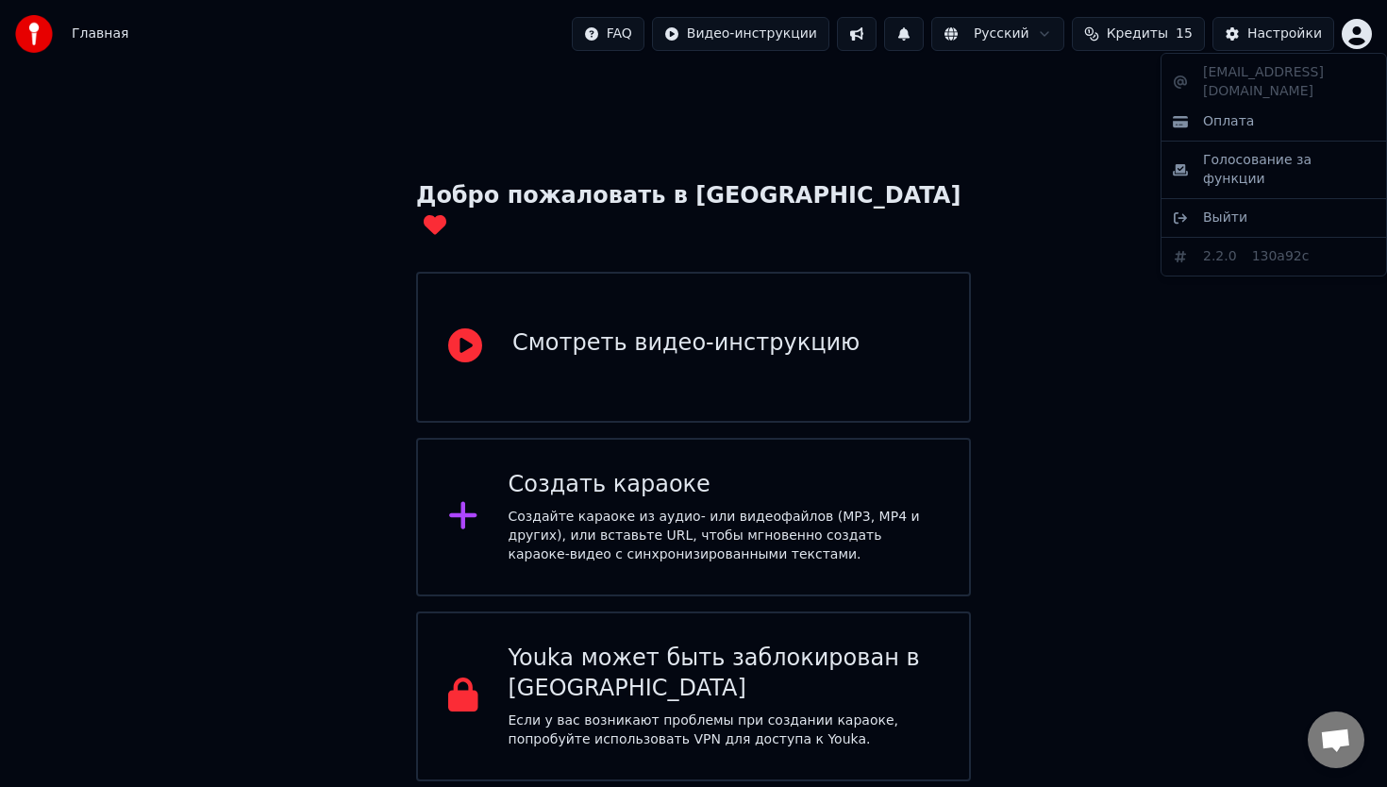
click at [1348, 38] on html "Главная FAQ Видео-инструкции Русский Кредиты 15 Настройки Добро пожаловать в Yo…" at bounding box center [693, 390] width 1387 height 781
click at [1271, 38] on html "Главная FAQ Видео-инструкции Русский Кредиты 15 Настройки Добро пожаловать в Yo…" at bounding box center [693, 390] width 1387 height 781
click at [1183, 34] on span "15" at bounding box center [1184, 34] width 17 height 19
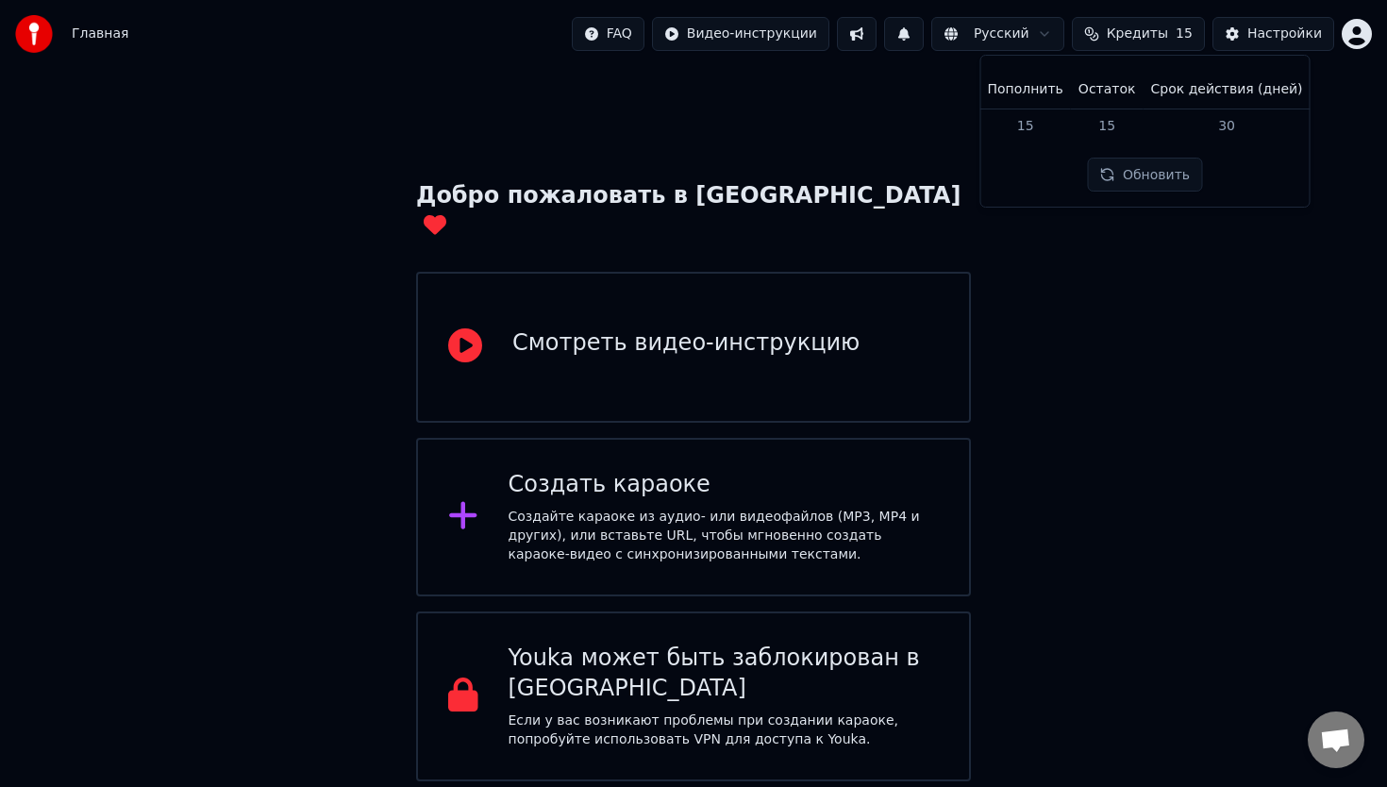
click at [1019, 45] on html "Главная FAQ Видео-инструкции Русский Кредиты 15 Настройки Добро пожаловать в Yo…" at bounding box center [693, 390] width 1387 height 781
click at [44, 34] on img at bounding box center [34, 34] width 38 height 38
click at [617, 508] on div "Создайте караоке из аудио- или видеофайлов (MP3, MP4 и других), или вставьте UR…" at bounding box center [724, 536] width 431 height 57
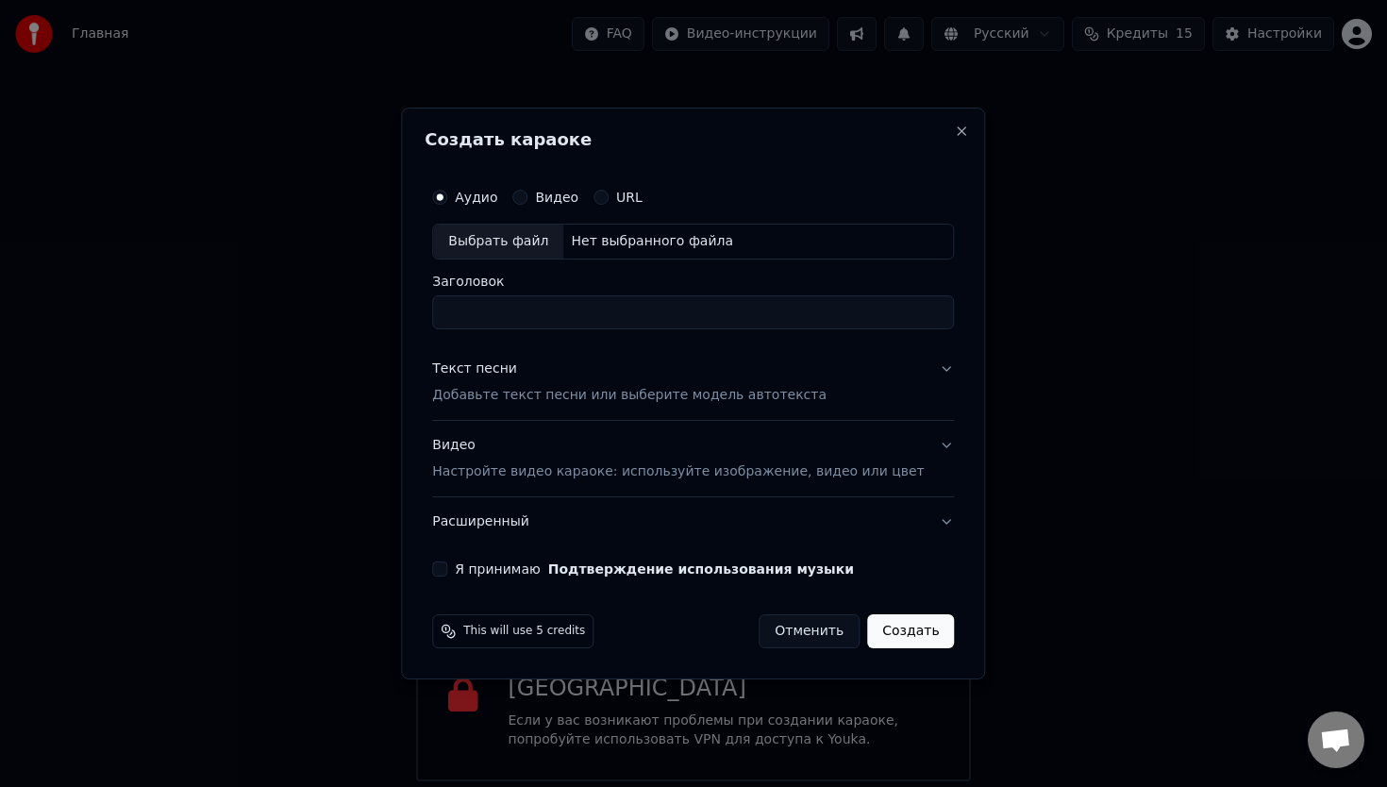
click at [508, 241] on div "Выбрать файл" at bounding box center [498, 242] width 130 height 34
type input "**********"
click at [507, 375] on div "Текст песни" at bounding box center [474, 368] width 85 height 19
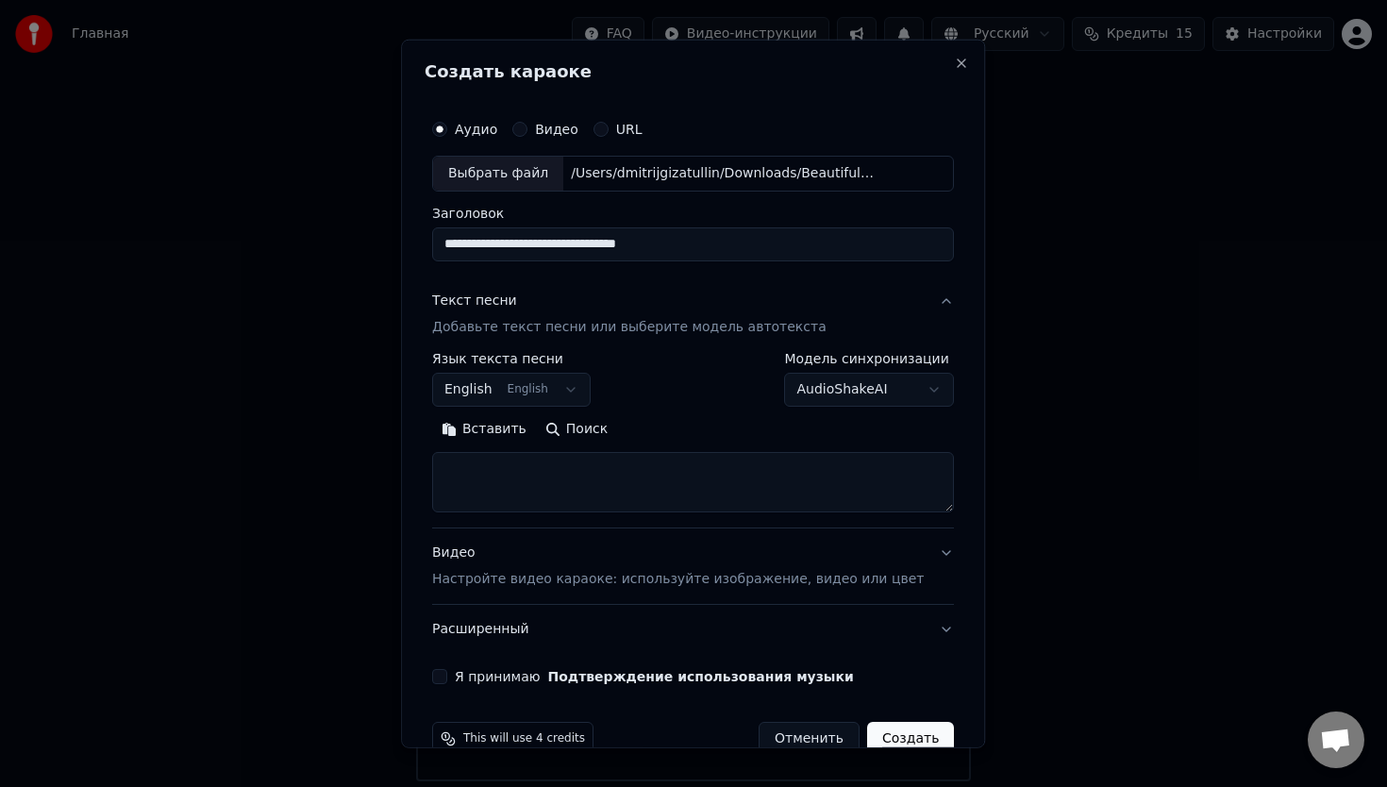
click at [542, 498] on textarea at bounding box center [693, 482] width 522 height 60
paste textarea "**********"
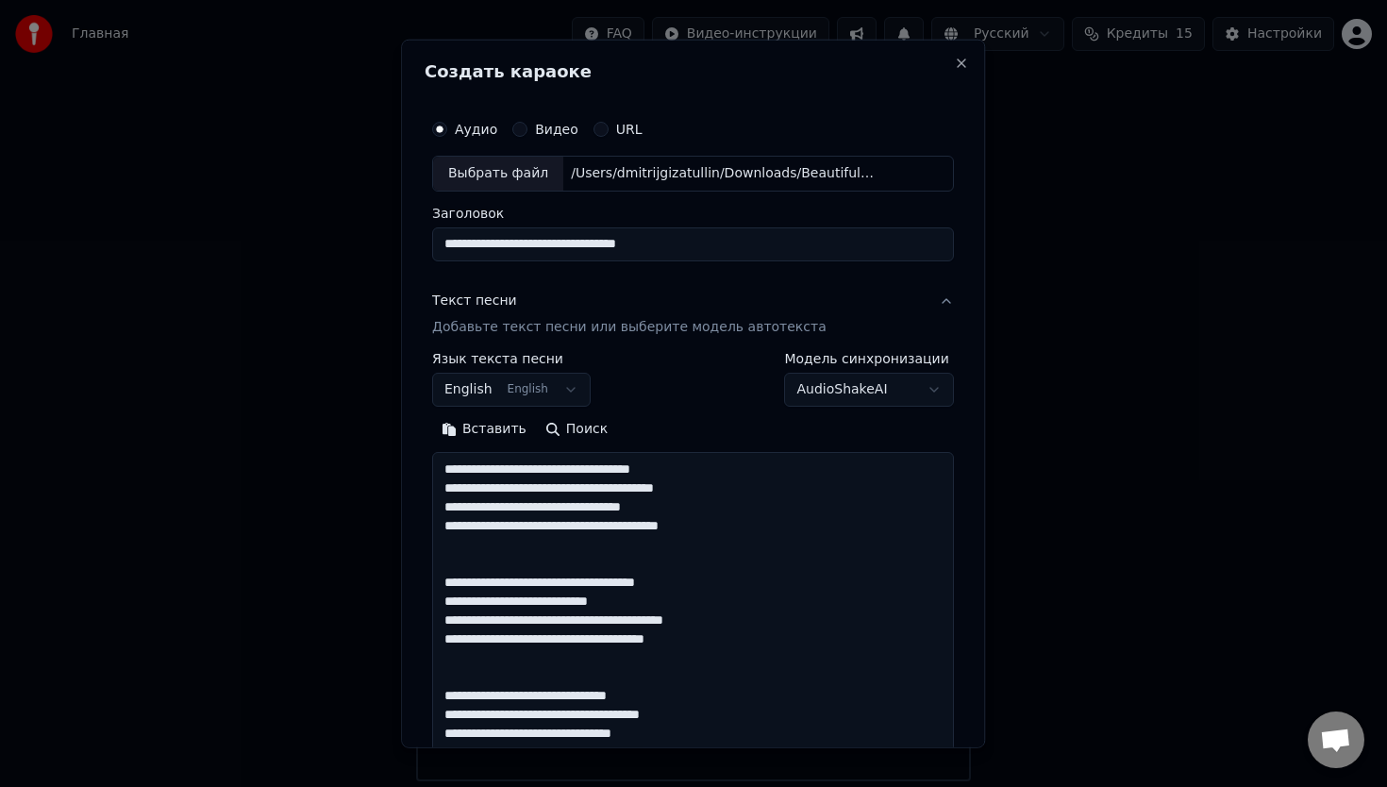
scroll to position [494, 0]
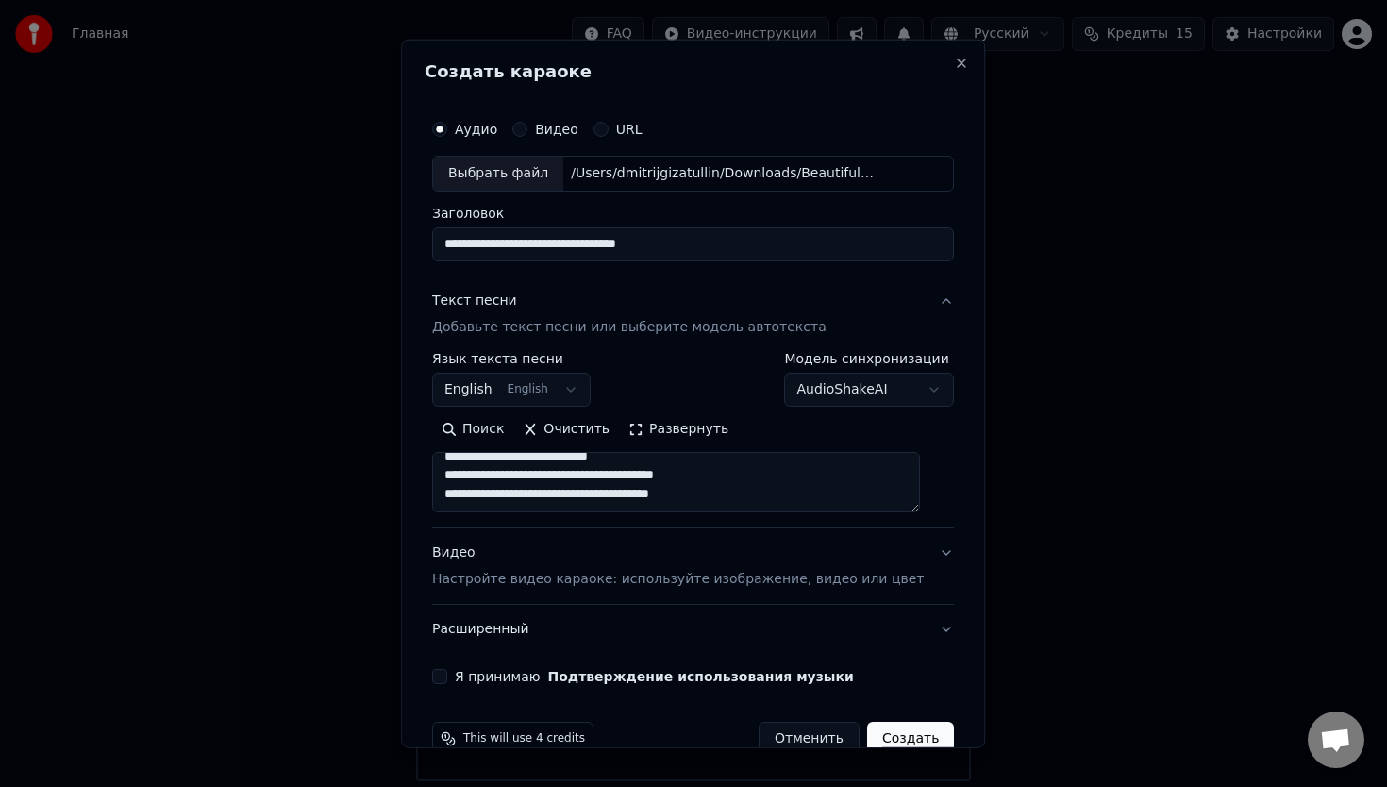
type textarea "**********"
click at [837, 397] on body "**********" at bounding box center [693, 390] width 1387 height 781
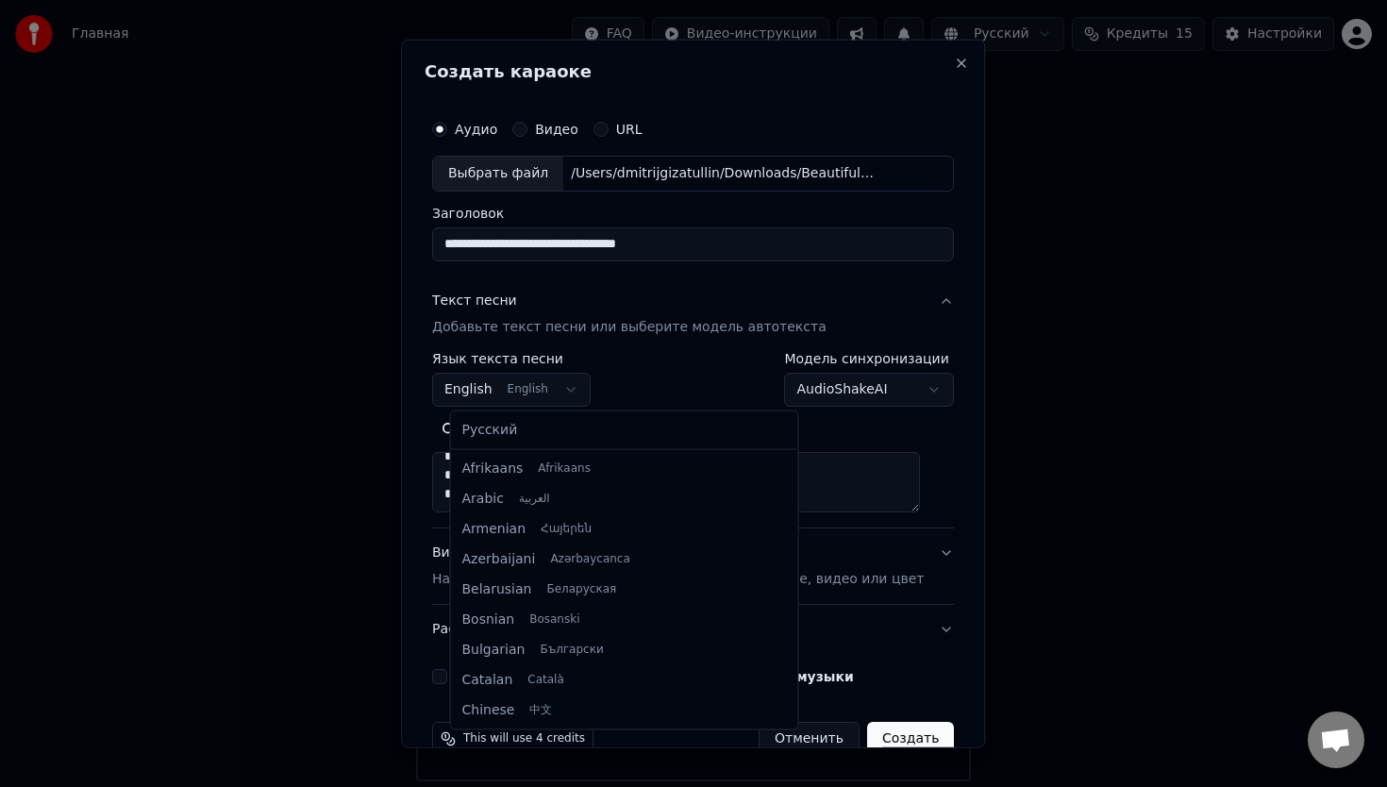
click at [540, 398] on body "**********" at bounding box center [693, 390] width 1387 height 781
select select "**"
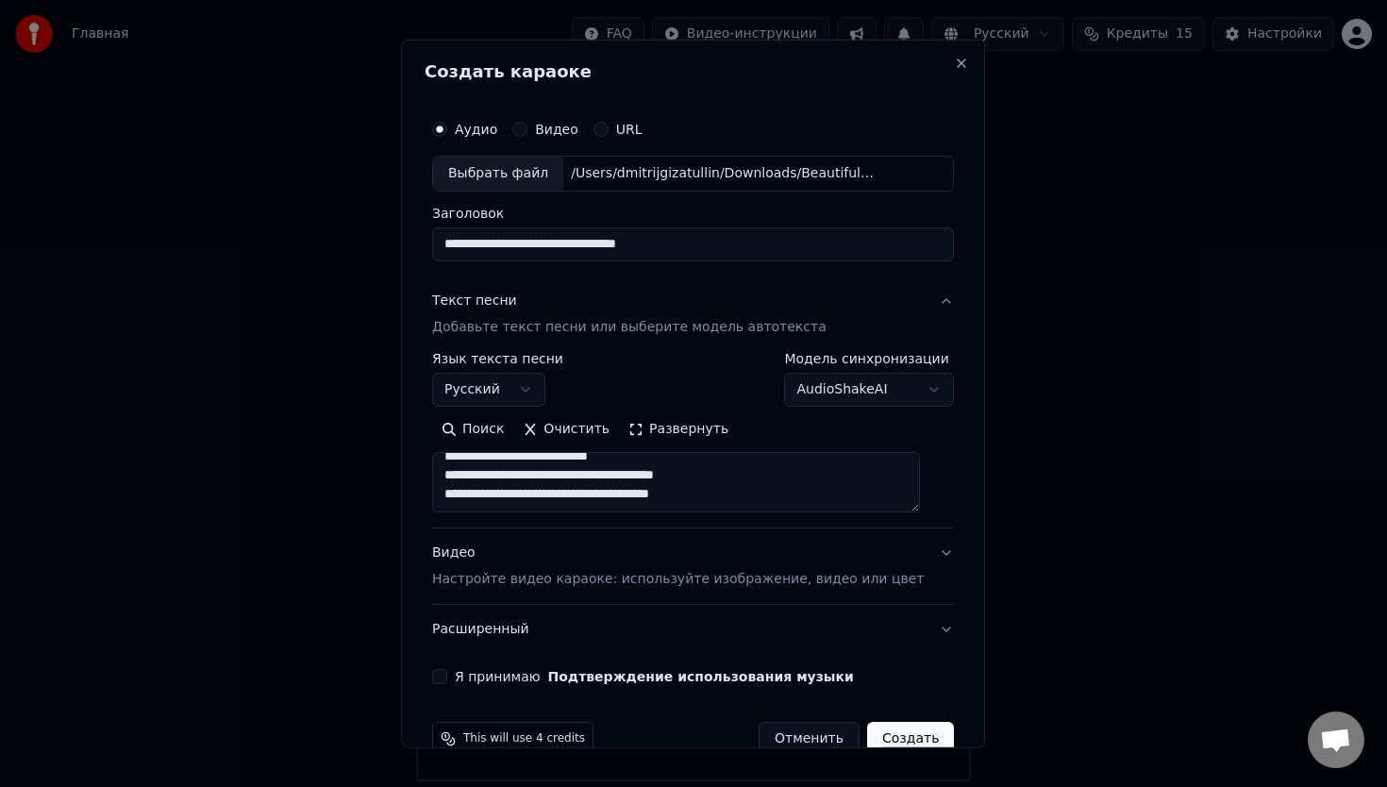
scroll to position [39, 0]
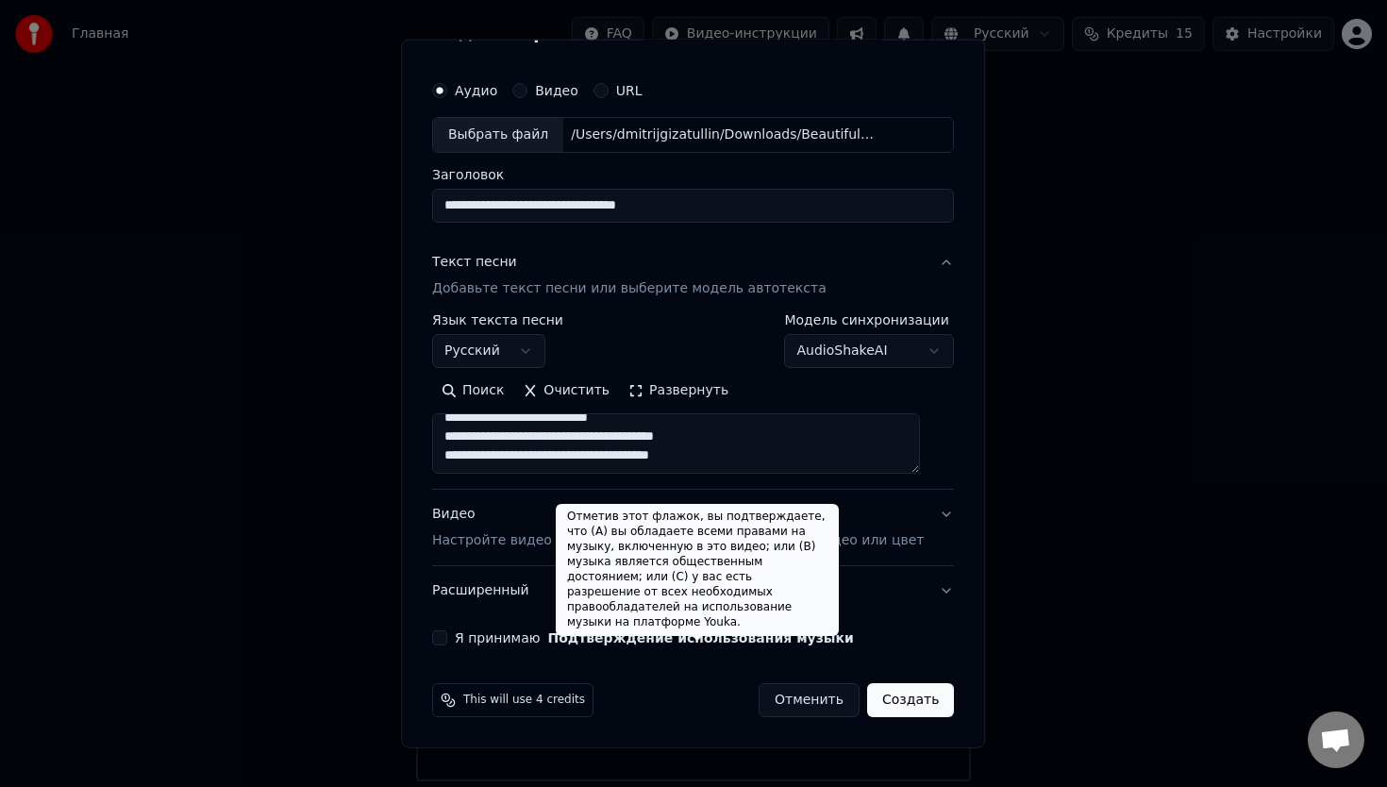
click at [732, 637] on button "Подтверждение использования музыки" at bounding box center [701, 637] width 306 height 13
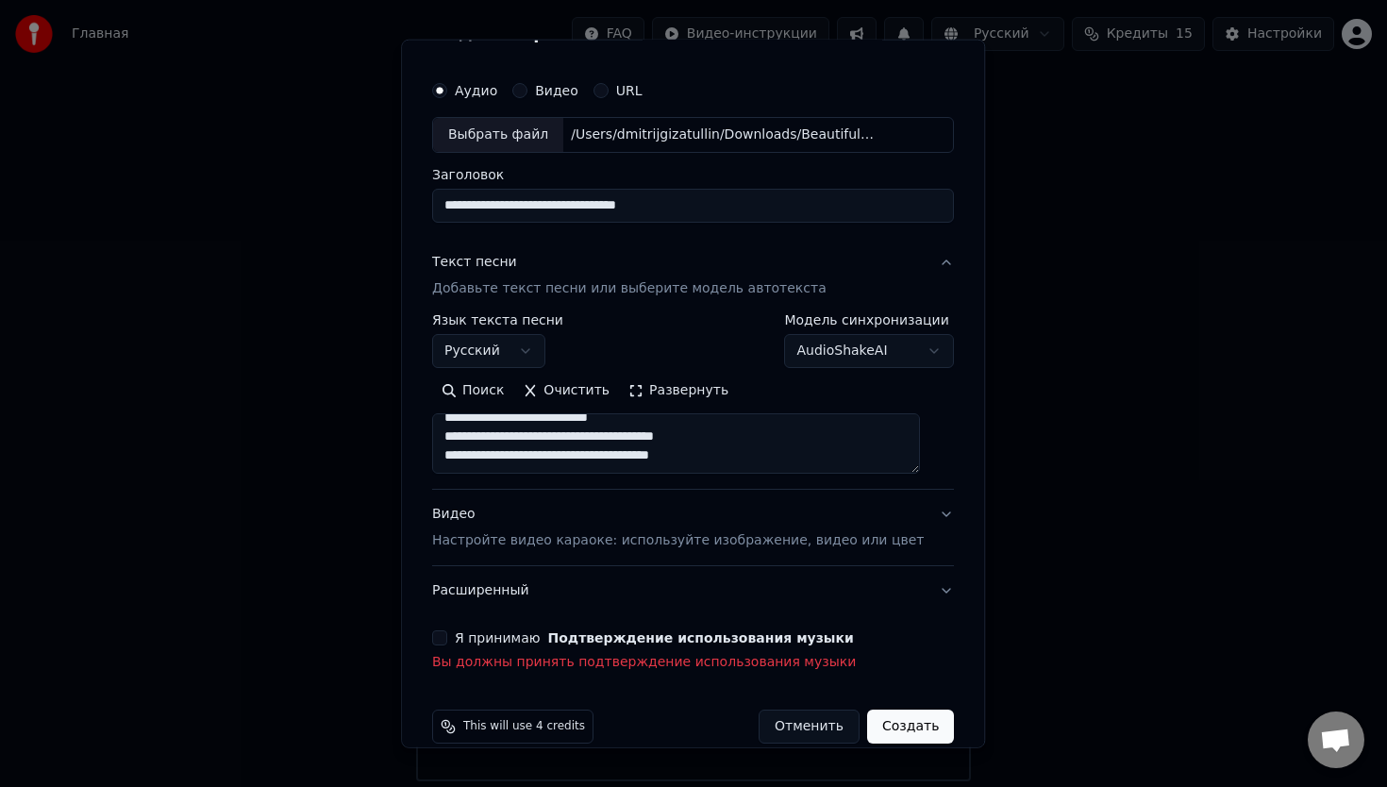
click at [447, 637] on button "Я принимаю Подтверждение использования музыки" at bounding box center [439, 637] width 15 height 15
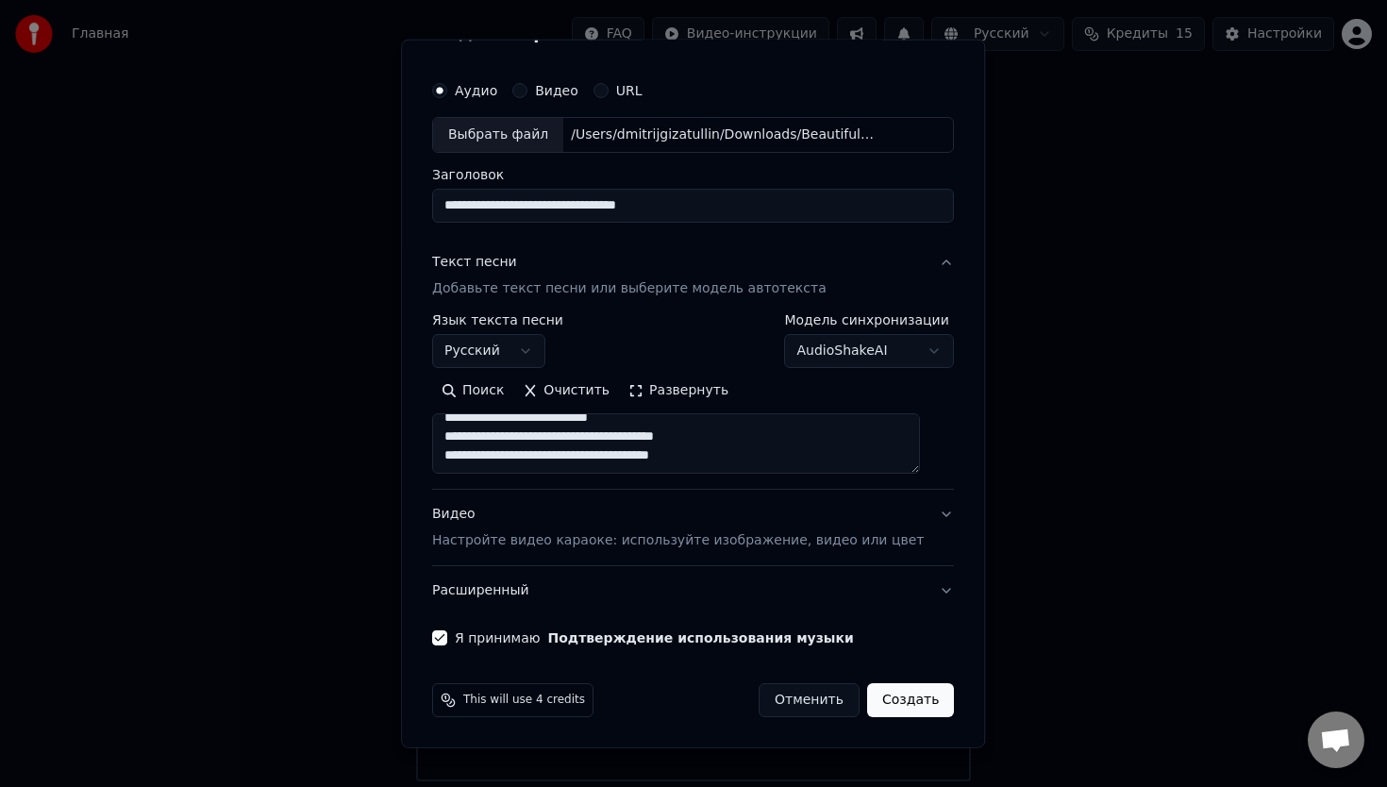
click at [907, 705] on button "Создать" at bounding box center [910, 700] width 87 height 34
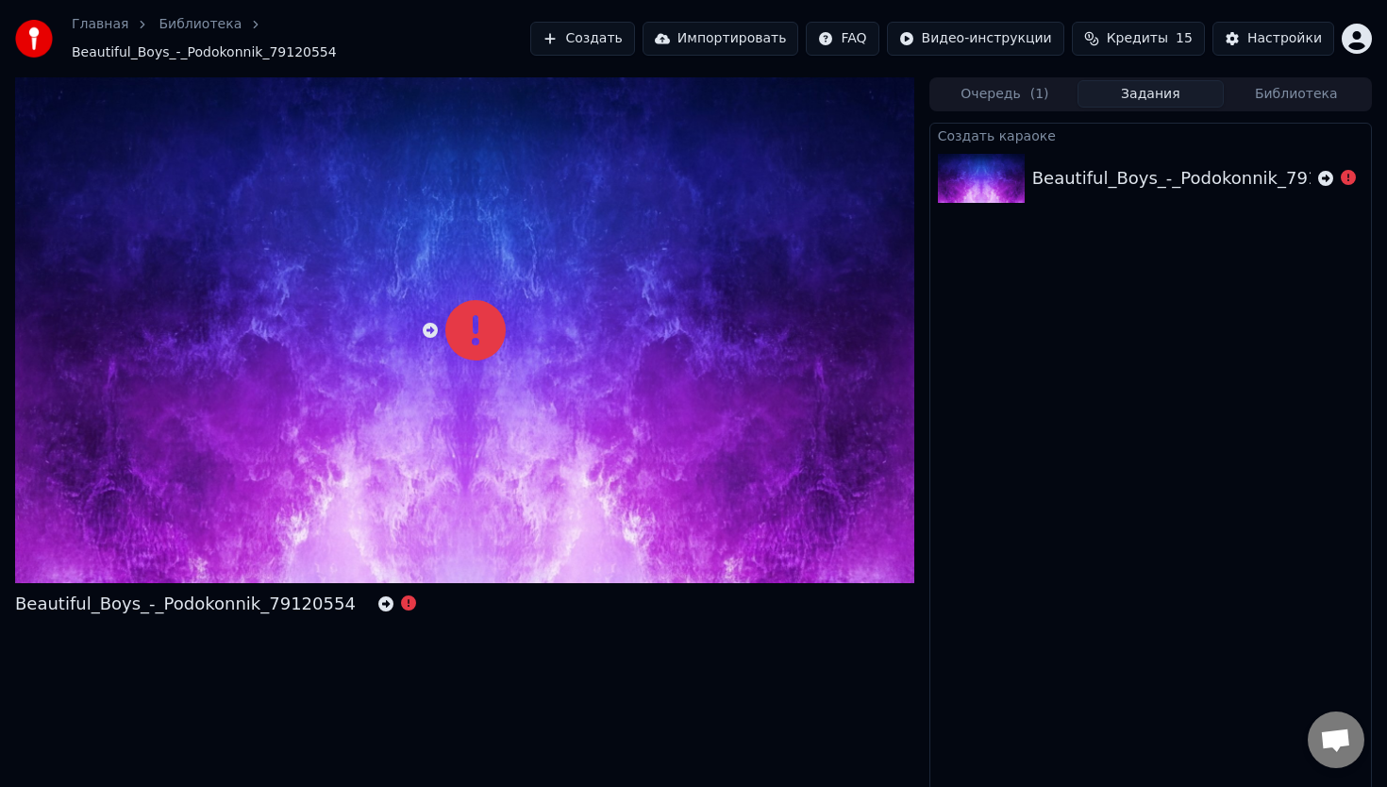
click at [1348, 36] on html "Главная Библиотека Beautiful_Boys_-_Podokonnik_79120554 Создать Импортировать F…" at bounding box center [693, 393] width 1387 height 787
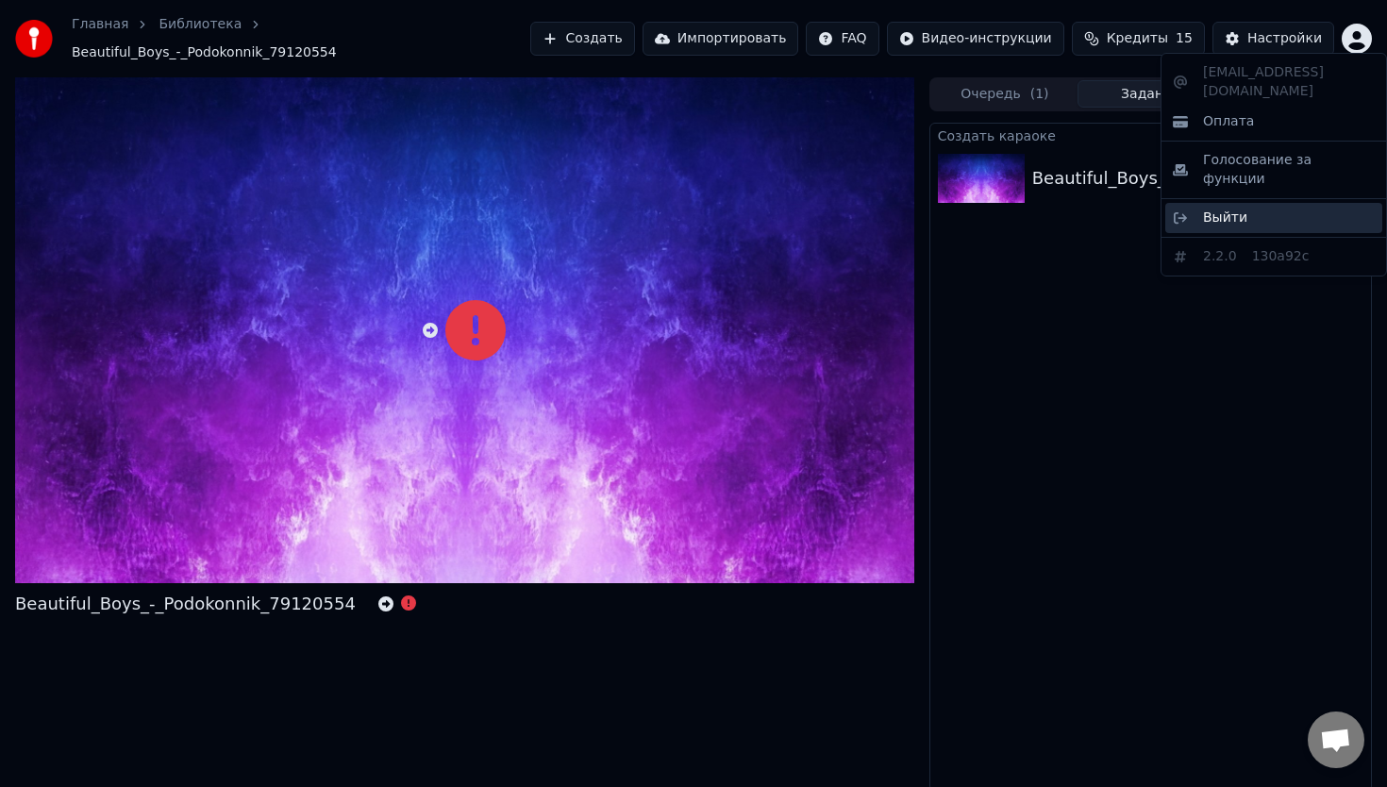
click at [1224, 209] on span "Выйти" at bounding box center [1225, 218] width 44 height 19
